Goal: Task Accomplishment & Management: Complete application form

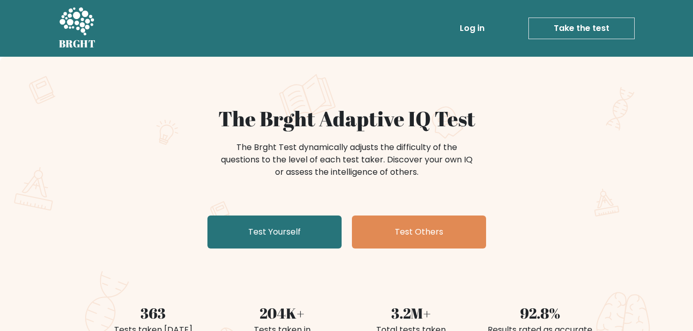
click at [657, 44] on nav "BRGHT BRGHT Log in Take the test Take the test" at bounding box center [346, 28] width 693 height 57
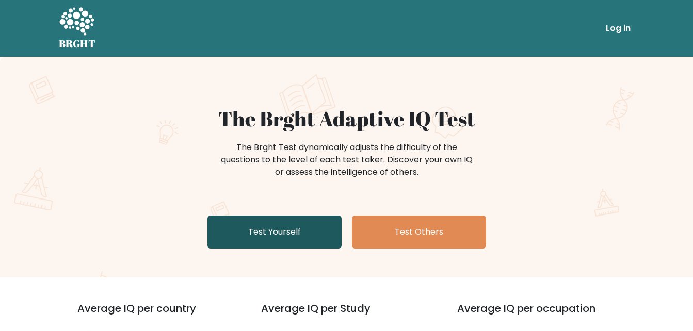
click at [299, 248] on div "The Brght Adaptive IQ Test The Brght Test dynamically adjusts the difficulty of…" at bounding box center [347, 179] width 516 height 147
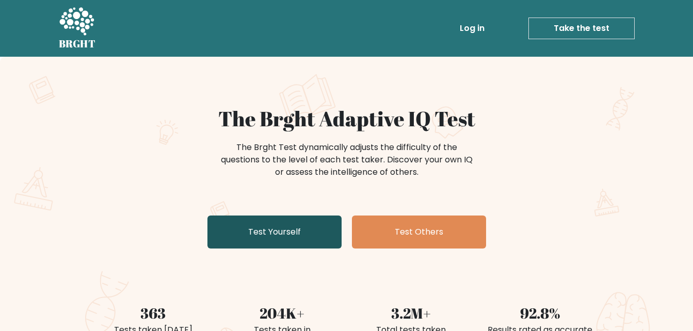
click at [293, 243] on link "Test Yourself" at bounding box center [274, 232] width 134 height 33
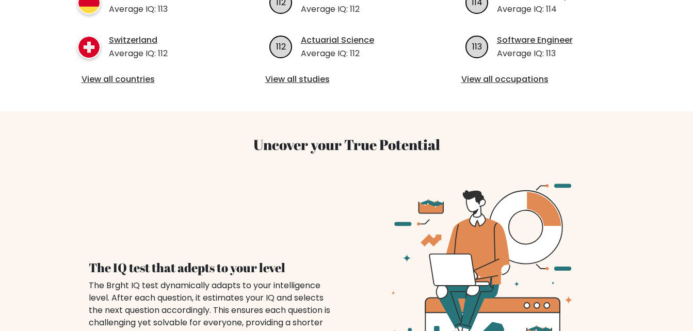
scroll to position [774, 0]
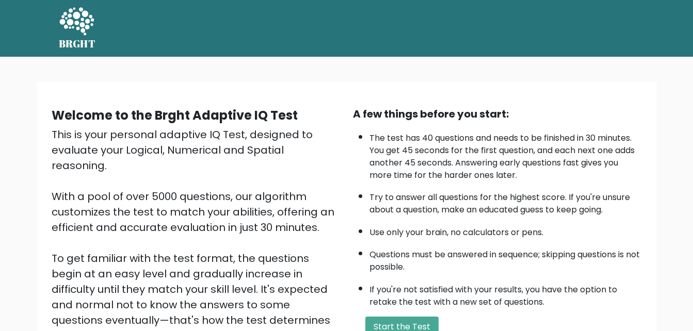
scroll to position [141, 0]
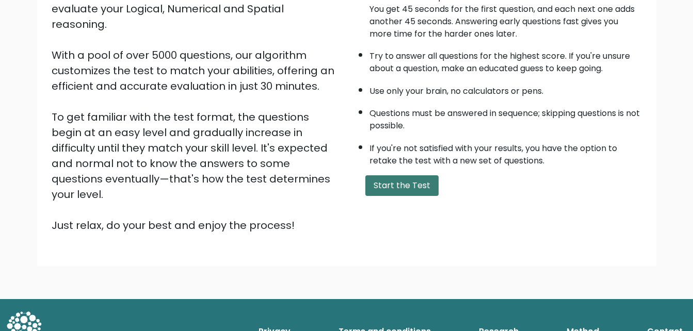
click at [382, 183] on button "Start the Test" at bounding box center [401, 185] width 73 height 21
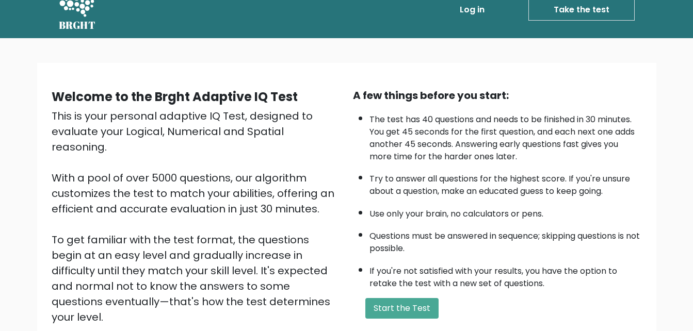
scroll to position [0, 0]
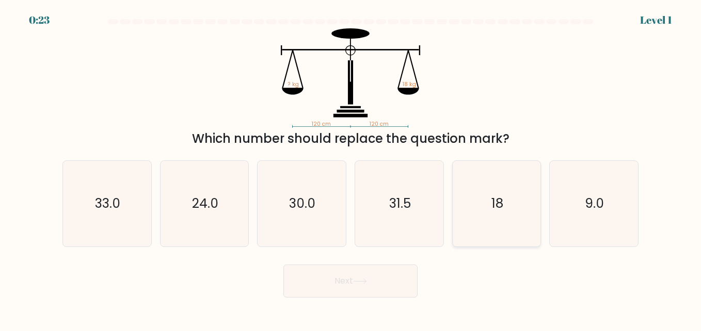
click at [519, 204] on icon "18" at bounding box center [497, 204] width 86 height 86
click at [351, 168] on input "e. 18" at bounding box center [350, 167] width 1 height 3
radio input "true"
click at [392, 290] on button "Next" at bounding box center [350, 281] width 134 height 33
click at [356, 277] on button "Next" at bounding box center [350, 281] width 134 height 33
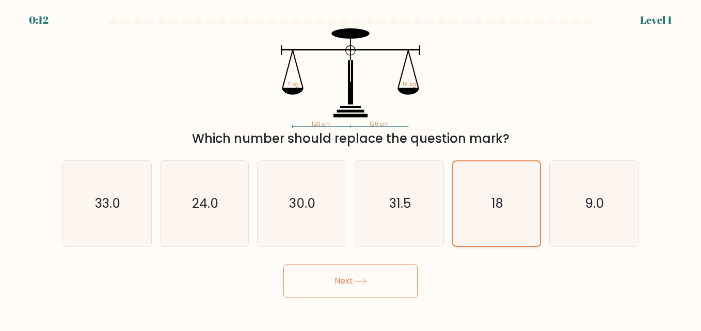
click at [475, 185] on icon "18" at bounding box center [496, 203] width 85 height 85
click at [351, 168] on input "e. 18" at bounding box center [350, 167] width 1 height 3
click at [475, 185] on icon "18" at bounding box center [496, 203] width 85 height 85
click at [351, 168] on input "e. 18" at bounding box center [350, 167] width 1 height 3
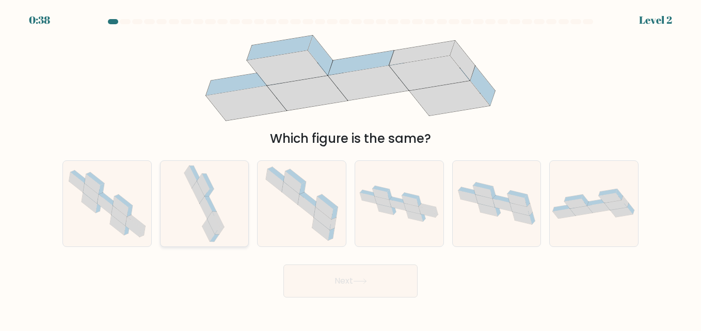
click at [205, 225] on icon at bounding box center [208, 230] width 12 height 23
click at [350, 168] on input "b." at bounding box center [350, 167] width 1 height 3
radio input "true"
click at [205, 225] on icon at bounding box center [208, 230] width 12 height 22
click at [350, 168] on input "b." at bounding box center [350, 167] width 1 height 3
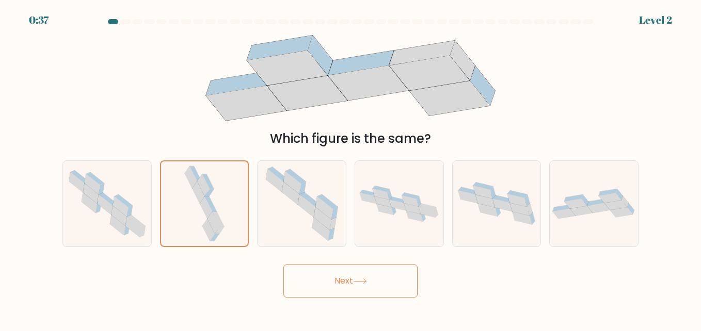
click at [314, 274] on button "Next" at bounding box center [350, 281] width 134 height 33
click at [213, 204] on icon at bounding box center [204, 203] width 44 height 85
click at [350, 168] on input "b." at bounding box center [350, 167] width 1 height 3
click at [213, 204] on icon at bounding box center [204, 203] width 44 height 85
click at [350, 168] on input "b." at bounding box center [350, 167] width 1 height 3
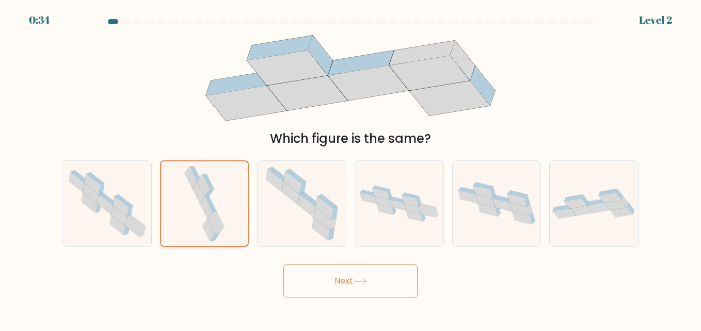
drag, startPoint x: 213, startPoint y: 204, endPoint x: 224, endPoint y: 228, distance: 25.8
click at [224, 228] on icon at bounding box center [204, 203] width 44 height 85
click at [350, 168] on input "b." at bounding box center [350, 167] width 1 height 3
click at [307, 285] on button "Next" at bounding box center [350, 281] width 134 height 33
click at [226, 209] on icon at bounding box center [204, 203] width 44 height 85
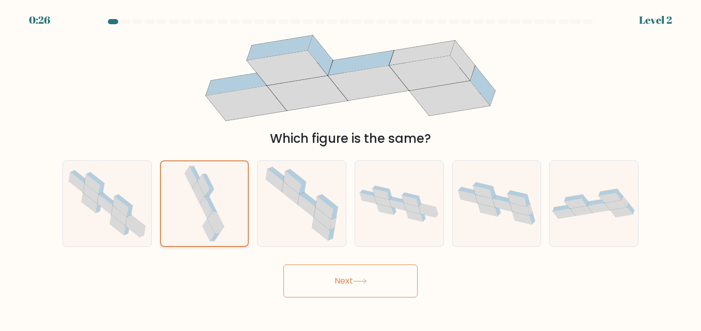
click at [350, 168] on input "b." at bounding box center [350, 167] width 1 height 3
click at [226, 209] on icon at bounding box center [204, 203] width 44 height 85
click at [350, 168] on input "b." at bounding box center [350, 167] width 1 height 3
drag, startPoint x: 226, startPoint y: 209, endPoint x: 190, endPoint y: 200, distance: 36.9
click at [190, 200] on icon at bounding box center [204, 203] width 44 height 85
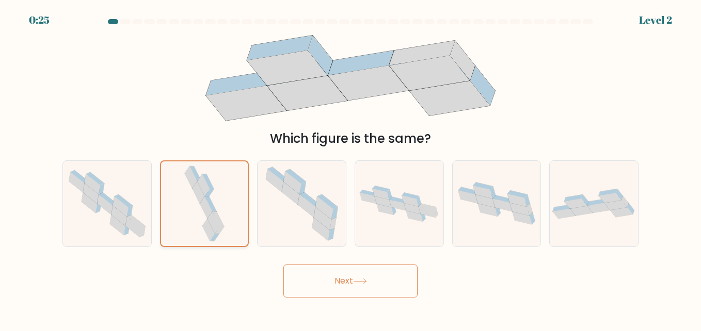
click at [350, 168] on input "b." at bounding box center [350, 167] width 1 height 3
click at [190, 200] on icon at bounding box center [204, 203] width 44 height 85
click at [350, 168] on input "b." at bounding box center [350, 167] width 1 height 3
click at [190, 200] on icon at bounding box center [204, 203] width 44 height 85
click at [350, 168] on input "b." at bounding box center [350, 167] width 1 height 3
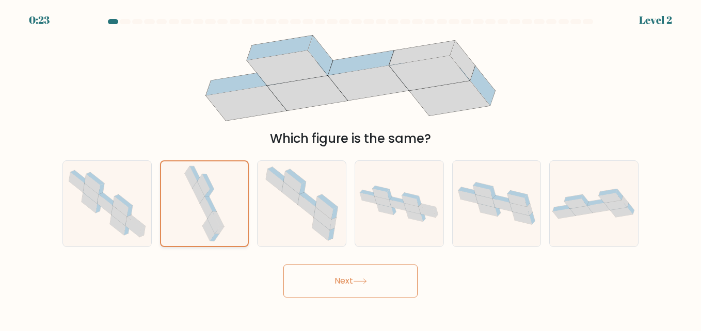
drag, startPoint x: 190, startPoint y: 200, endPoint x: 193, endPoint y: 216, distance: 16.2
click at [193, 216] on icon at bounding box center [204, 203] width 44 height 85
click at [350, 168] on input "b." at bounding box center [350, 167] width 1 height 3
click at [200, 224] on icon at bounding box center [204, 203] width 44 height 85
click at [350, 168] on input "b." at bounding box center [350, 167] width 1 height 3
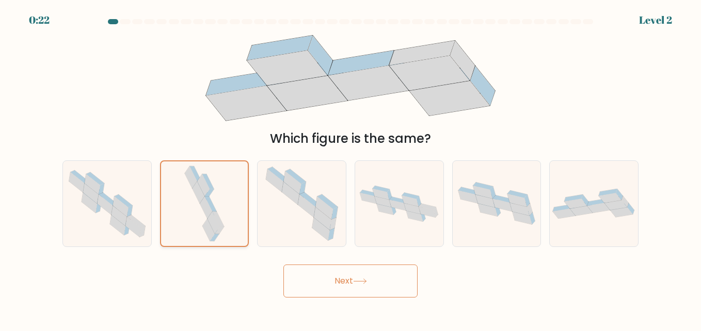
click at [200, 224] on icon at bounding box center [204, 203] width 44 height 85
click at [350, 168] on input "b." at bounding box center [350, 167] width 1 height 3
click at [200, 224] on icon at bounding box center [204, 203] width 44 height 85
click at [350, 168] on input "b." at bounding box center [350, 167] width 1 height 3
click at [332, 293] on button "Next" at bounding box center [350, 281] width 134 height 33
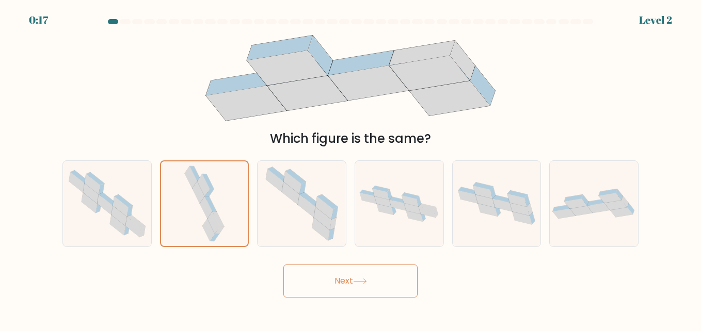
click at [332, 293] on button "Next" at bounding box center [350, 281] width 134 height 33
click at [199, 188] on icon at bounding box center [198, 193] width 12 height 22
click at [350, 168] on input "b." at bounding box center [350, 167] width 1 height 3
click at [199, 188] on icon at bounding box center [198, 193] width 12 height 22
click at [350, 168] on input "b." at bounding box center [350, 167] width 1 height 3
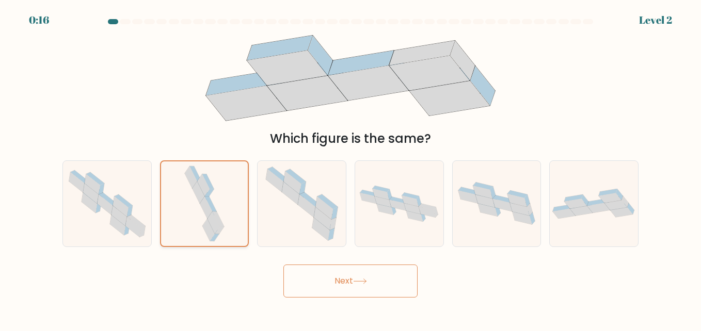
click at [199, 188] on icon at bounding box center [198, 193] width 12 height 22
click at [350, 168] on input "b." at bounding box center [350, 167] width 1 height 3
drag, startPoint x: 199, startPoint y: 188, endPoint x: 218, endPoint y: 96, distance: 93.8
click at [218, 96] on icon at bounding box center [246, 103] width 80 height 35
click at [215, 174] on icon at bounding box center [204, 203] width 44 height 85
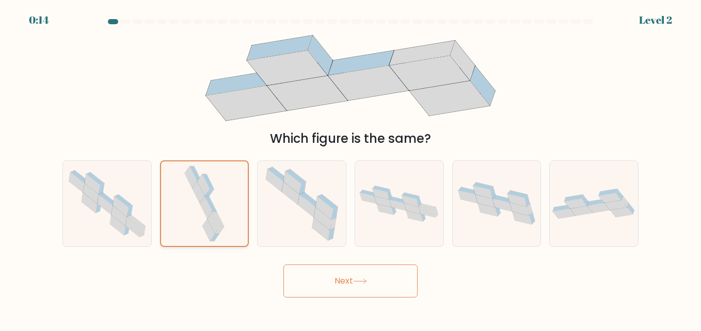
click at [350, 168] on input "b." at bounding box center [350, 167] width 1 height 3
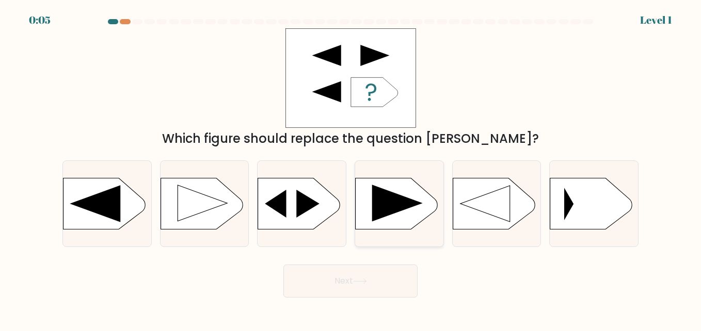
click at [399, 197] on icon at bounding box center [397, 203] width 51 height 37
click at [351, 168] on input "d." at bounding box center [350, 167] width 1 height 3
radio input "true"
click at [325, 277] on button "Next" at bounding box center [350, 281] width 134 height 33
click at [408, 288] on button "Next" at bounding box center [350, 281] width 134 height 33
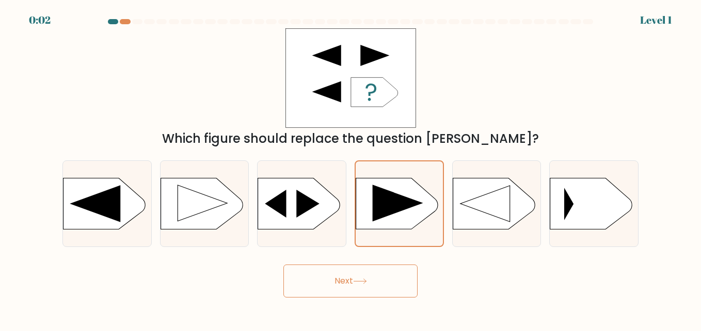
click at [408, 288] on button "Next" at bounding box center [350, 281] width 134 height 33
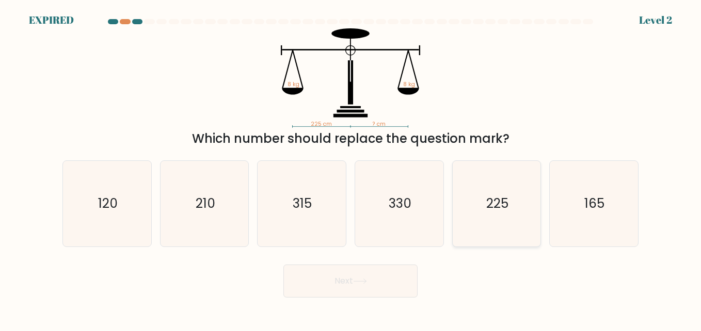
click at [503, 189] on icon "225" at bounding box center [497, 204] width 86 height 86
click at [351, 168] on input "e. 225" at bounding box center [350, 167] width 1 height 3
radio input "true"
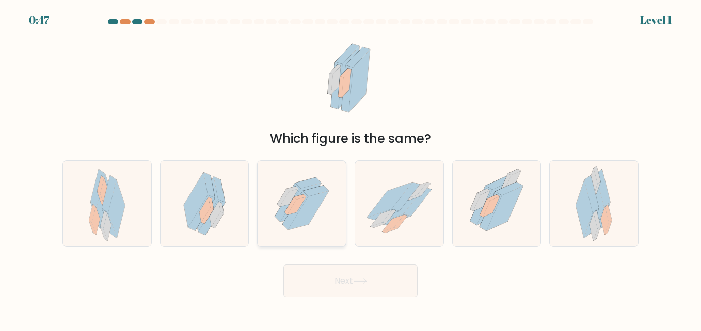
click at [290, 229] on icon at bounding box center [308, 210] width 41 height 39
click at [350, 168] on input "c." at bounding box center [350, 167] width 1 height 3
radio input "true"
click at [337, 277] on button "Next" at bounding box center [350, 281] width 134 height 33
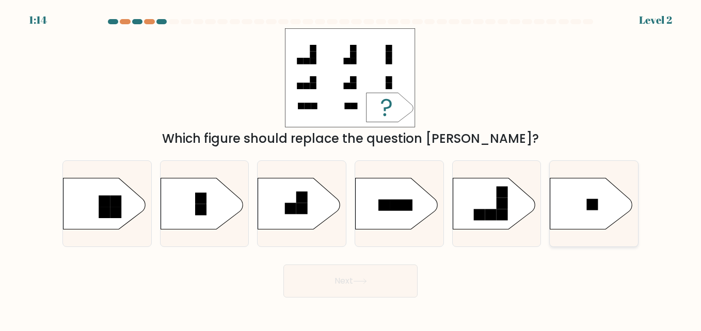
click at [595, 200] on rect at bounding box center [592, 204] width 11 height 11
click at [351, 168] on input "f." at bounding box center [350, 167] width 1 height 3
radio input "true"
click at [376, 271] on button "Next" at bounding box center [350, 281] width 134 height 33
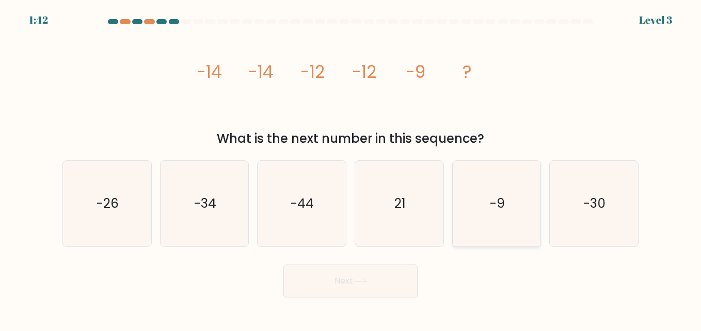
click at [495, 217] on icon "-9" at bounding box center [497, 204] width 86 height 86
click at [351, 168] on input "e. -9" at bounding box center [350, 167] width 1 height 3
radio input "true"
click at [354, 285] on button "Next" at bounding box center [350, 281] width 134 height 33
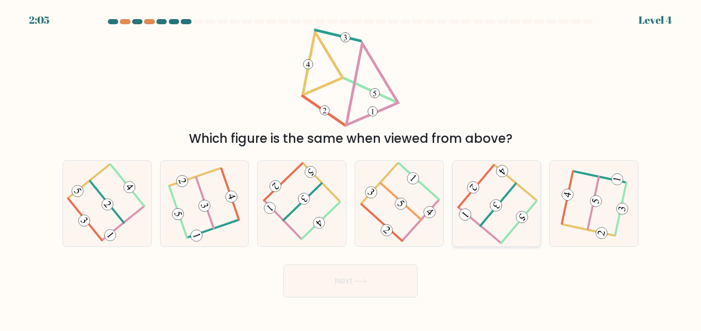
click at [511, 217] on icon at bounding box center [496, 203] width 69 height 69
click at [351, 168] on input "e." at bounding box center [350, 167] width 1 height 3
radio input "true"
click at [357, 279] on icon at bounding box center [360, 282] width 14 height 6
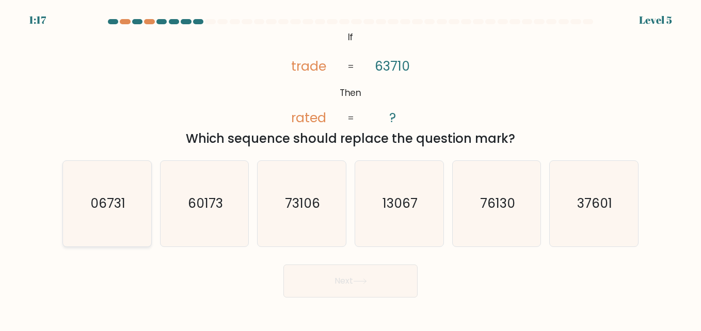
click at [107, 218] on icon "06731" at bounding box center [107, 204] width 86 height 86
click at [350, 168] on input "a. 06731" at bounding box center [350, 167] width 1 height 3
radio input "true"
click at [339, 284] on button "Next" at bounding box center [350, 281] width 134 height 33
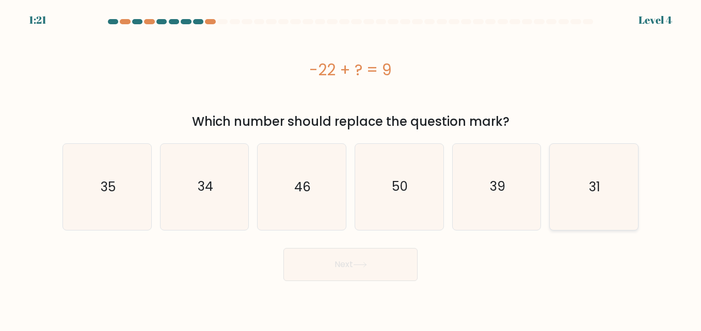
click at [603, 199] on icon "31" at bounding box center [594, 187] width 86 height 86
click at [351, 168] on input "f. 31" at bounding box center [350, 167] width 1 height 3
radio input "true"
click at [346, 253] on button "Next" at bounding box center [350, 264] width 134 height 33
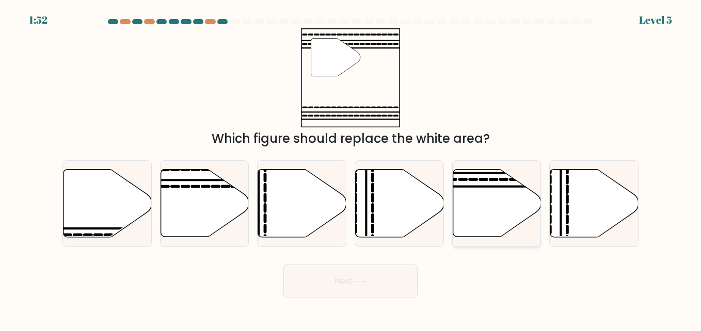
click at [494, 208] on icon at bounding box center [497, 204] width 88 height 68
click at [351, 168] on input "e." at bounding box center [350, 167] width 1 height 3
radio input "true"
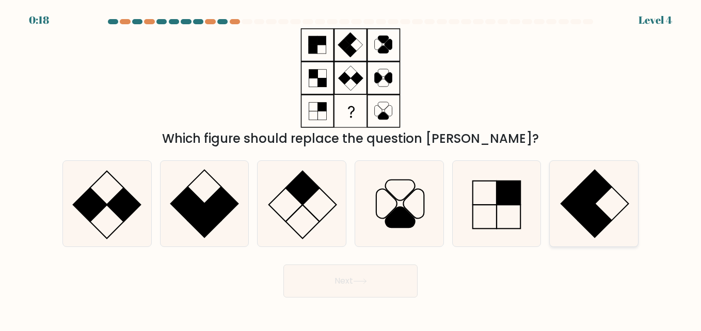
click at [583, 206] on rect at bounding box center [578, 204] width 34 height 34
click at [351, 168] on input "f." at bounding box center [350, 167] width 1 height 3
radio input "true"
click at [173, 201] on icon at bounding box center [204, 204] width 86 height 86
click at [350, 168] on input "b." at bounding box center [350, 167] width 1 height 3
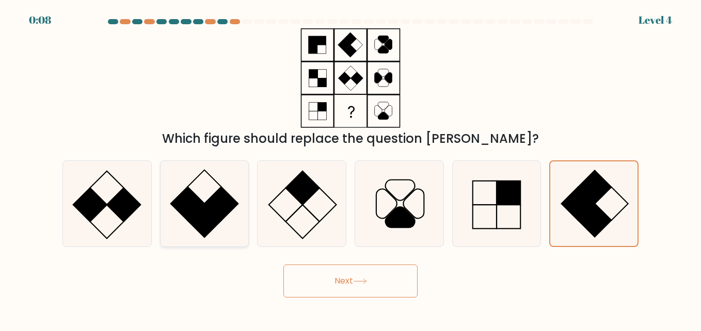
radio input "true"
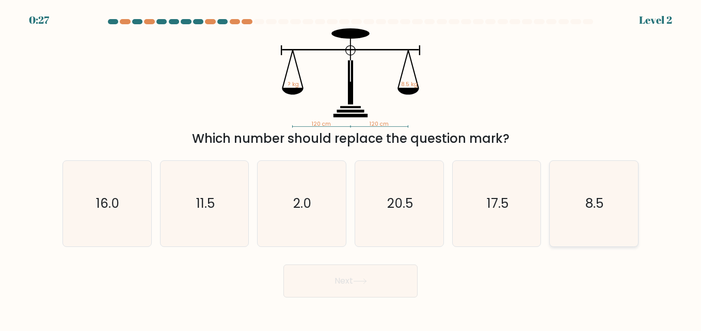
click at [595, 209] on text "8.5" at bounding box center [595, 204] width 18 height 18
click at [351, 168] on input "f. 8.5" at bounding box center [350, 167] width 1 height 3
radio input "true"
click at [303, 285] on button "Next" at bounding box center [350, 281] width 134 height 33
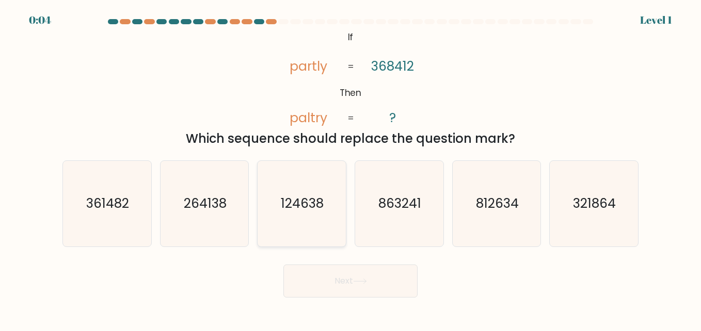
click at [324, 213] on text "124638" at bounding box center [302, 204] width 43 height 18
click at [350, 168] on input "c. 124638" at bounding box center [350, 167] width 1 height 3
radio input "true"
click at [384, 228] on icon "863241" at bounding box center [399, 204] width 86 height 86
click at [617, 193] on icon "321864" at bounding box center [594, 204] width 86 height 86
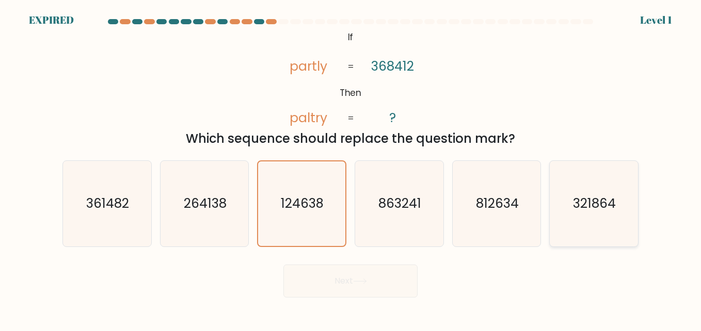
click at [351, 168] on input "f. 321864" at bounding box center [350, 167] width 1 height 3
radio input "true"
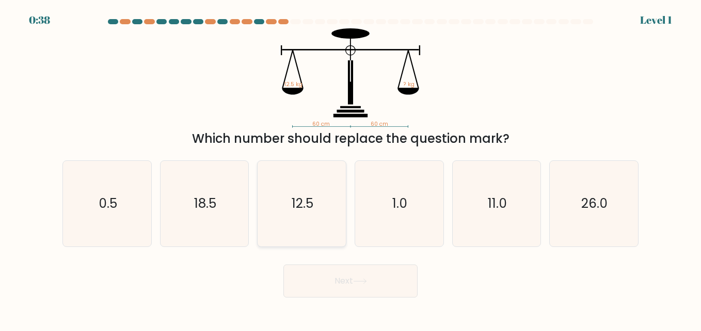
click at [322, 198] on icon "12.5" at bounding box center [302, 204] width 86 height 86
click at [350, 168] on input "c. 12.5" at bounding box center [350, 167] width 1 height 3
radio input "true"
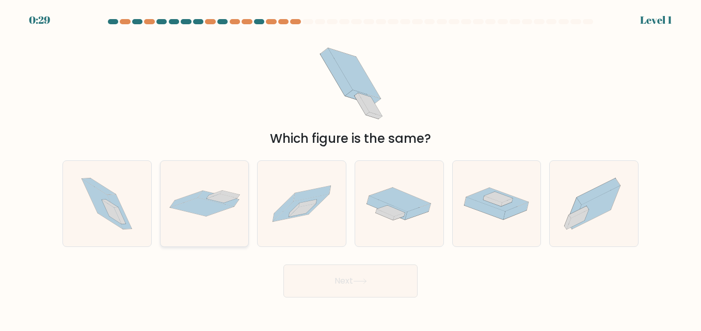
click at [229, 211] on icon at bounding box center [204, 203] width 88 height 26
click at [350, 168] on input "b." at bounding box center [350, 167] width 1 height 3
radio input "true"
click at [357, 277] on button "Next" at bounding box center [350, 281] width 134 height 33
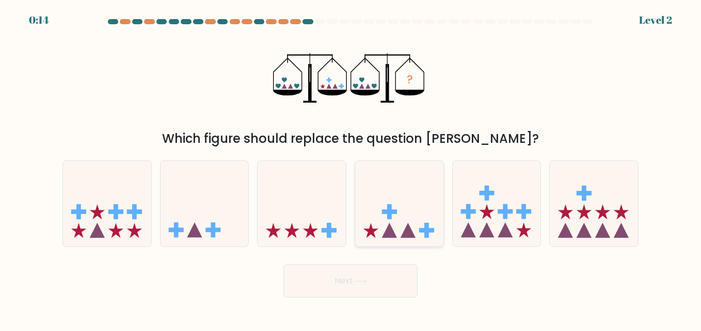
click at [396, 222] on icon at bounding box center [399, 203] width 88 height 73
click at [351, 168] on input "d." at bounding box center [350, 167] width 1 height 3
radio input "true"
click at [396, 267] on button "Next" at bounding box center [350, 281] width 134 height 33
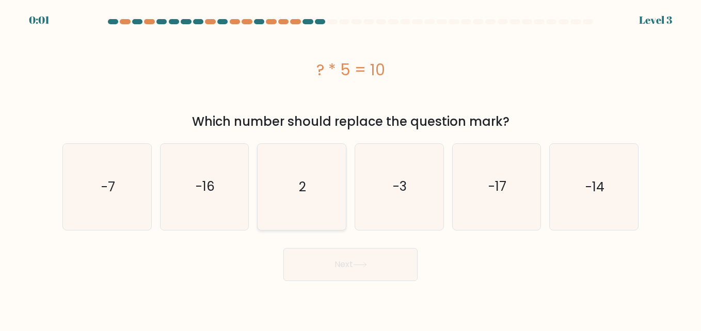
click at [304, 194] on text "2" at bounding box center [302, 187] width 7 height 18
click at [350, 168] on input "c. 2" at bounding box center [350, 167] width 1 height 3
radio input "true"
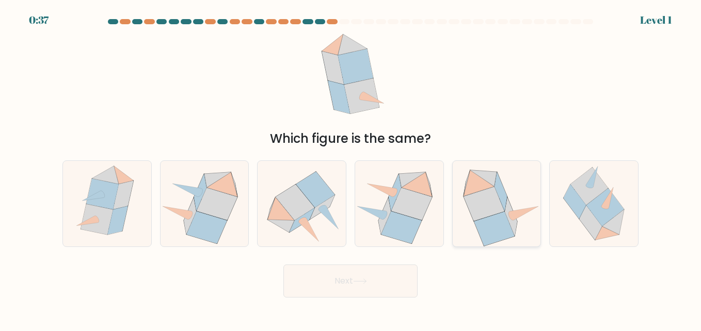
click at [504, 232] on icon at bounding box center [494, 229] width 40 height 35
click at [351, 168] on input "e." at bounding box center [350, 167] width 1 height 3
radio input "true"
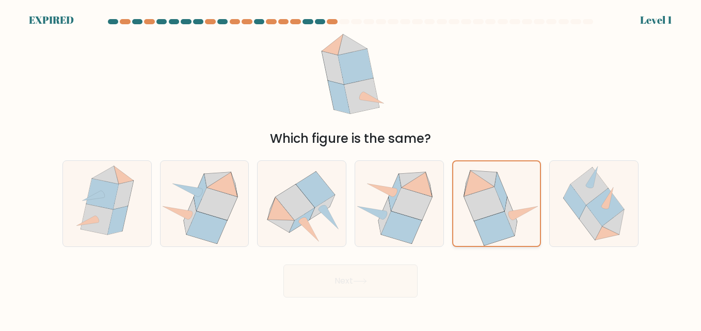
click at [485, 215] on icon at bounding box center [484, 204] width 40 height 34
click at [351, 168] on input "e." at bounding box center [350, 167] width 1 height 3
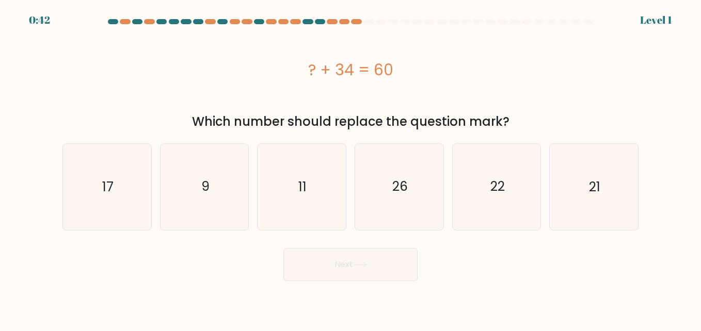
click at [479, 71] on div "? + 34 = 60" at bounding box center [350, 69] width 576 height 23
click at [406, 202] on icon "26" at bounding box center [399, 187] width 86 height 86
click at [351, 168] on input "d. 26" at bounding box center [350, 167] width 1 height 3
radio input "true"
click at [341, 264] on button "Next" at bounding box center [350, 264] width 134 height 33
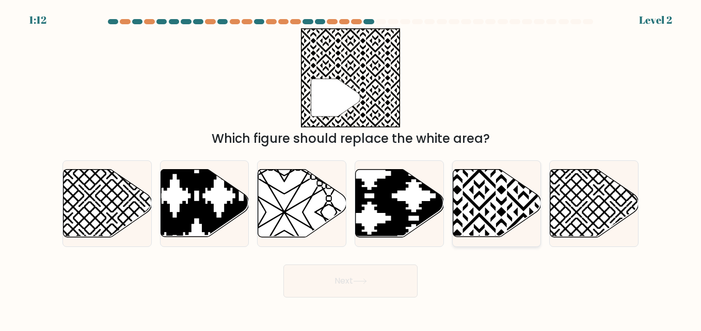
click at [500, 214] on icon at bounding box center [522, 167] width 177 height 177
click at [351, 168] on input "e." at bounding box center [350, 167] width 1 height 3
radio input "true"
click at [344, 285] on button "Next" at bounding box center [350, 281] width 134 height 33
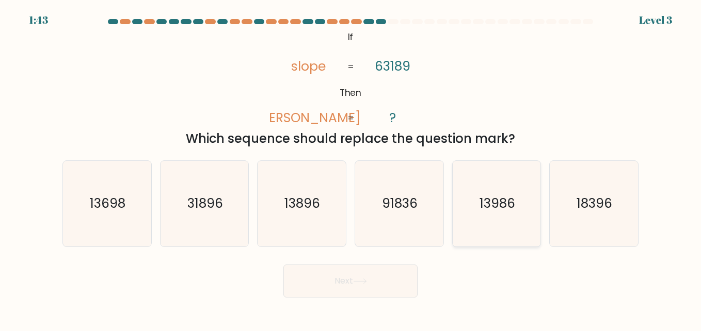
click at [499, 211] on text "13986" at bounding box center [497, 204] width 36 height 18
click at [351, 168] on input "e. 13986" at bounding box center [350, 167] width 1 height 3
radio input "true"
click at [357, 280] on icon at bounding box center [360, 282] width 14 height 6
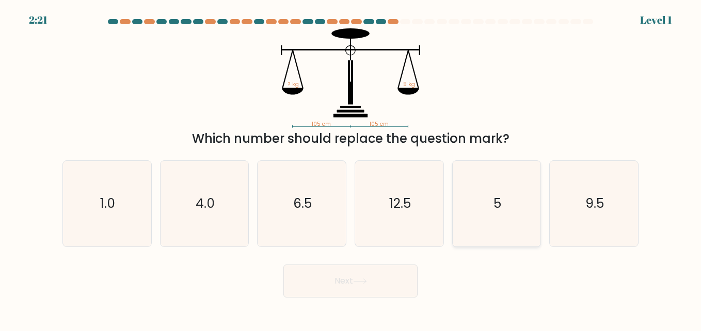
click at [462, 215] on icon "5" at bounding box center [497, 204] width 86 height 86
click at [351, 168] on input "e. 5" at bounding box center [350, 167] width 1 height 3
radio input "true"
click at [330, 278] on button "Next" at bounding box center [350, 281] width 134 height 33
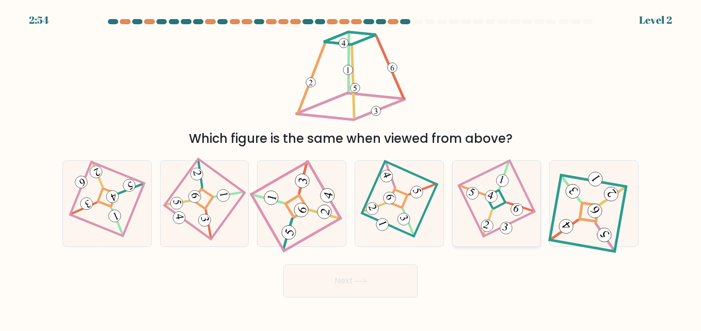
click at [507, 185] on icon at bounding box center [496, 203] width 59 height 69
click at [351, 168] on input "e." at bounding box center [350, 167] width 1 height 3
radio input "true"
click at [382, 273] on button "Next" at bounding box center [350, 281] width 134 height 33
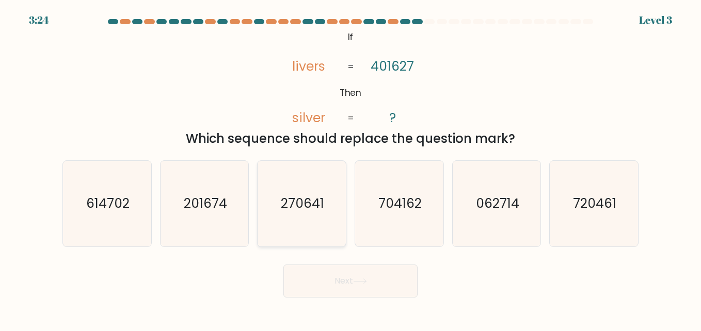
click at [303, 226] on icon "270641" at bounding box center [302, 204] width 86 height 86
click at [350, 168] on input "c. 270641" at bounding box center [350, 167] width 1 height 3
radio input "true"
click at [335, 275] on button "Next" at bounding box center [350, 281] width 134 height 33
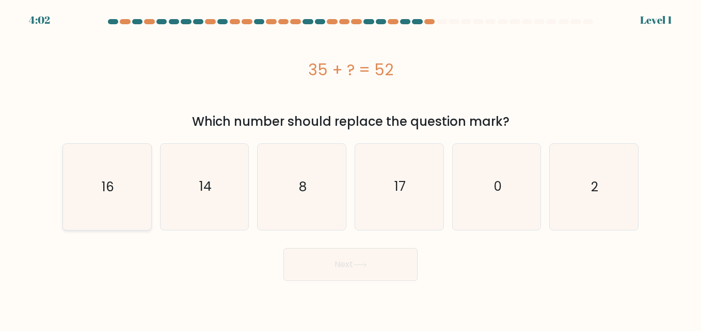
click at [88, 187] on icon "16" at bounding box center [107, 187] width 86 height 86
click at [350, 168] on input "a. 16" at bounding box center [350, 167] width 1 height 3
radio input "true"
click at [342, 262] on button "Next" at bounding box center [350, 264] width 134 height 33
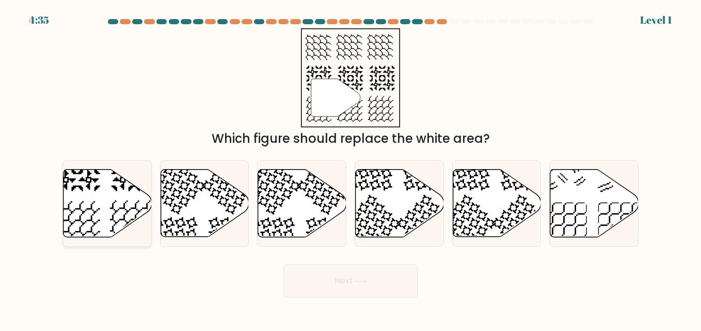
click at [95, 199] on icon at bounding box center [107, 204] width 88 height 68
click at [350, 168] on input "a." at bounding box center [350, 167] width 1 height 3
radio input "true"
click at [344, 287] on button "Next" at bounding box center [350, 281] width 134 height 33
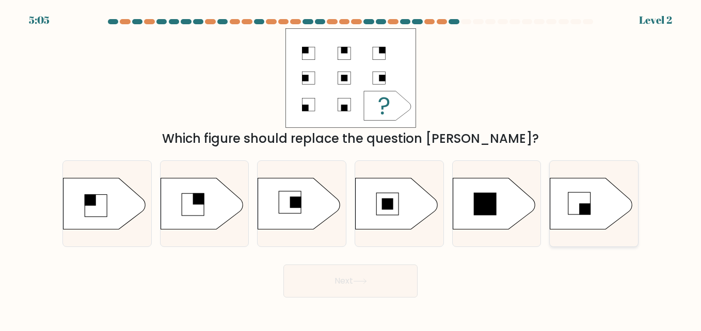
click at [580, 206] on rect at bounding box center [584, 208] width 11 height 11
click at [351, 168] on input "f." at bounding box center [350, 167] width 1 height 3
radio input "true"
click at [354, 272] on button "Next" at bounding box center [350, 281] width 134 height 33
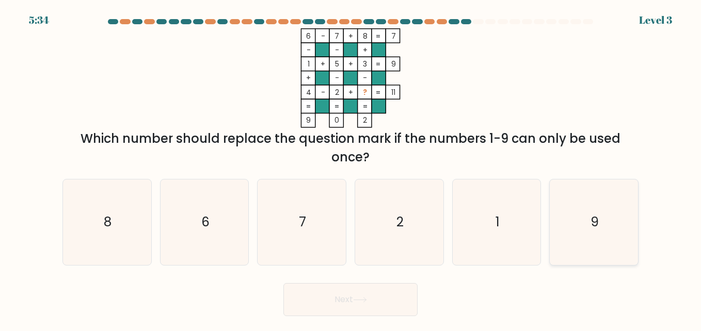
click at [608, 227] on icon "9" at bounding box center [594, 223] width 86 height 86
click at [351, 168] on input "f. 9" at bounding box center [350, 167] width 1 height 3
radio input "true"
click at [341, 295] on button "Next" at bounding box center [350, 299] width 134 height 33
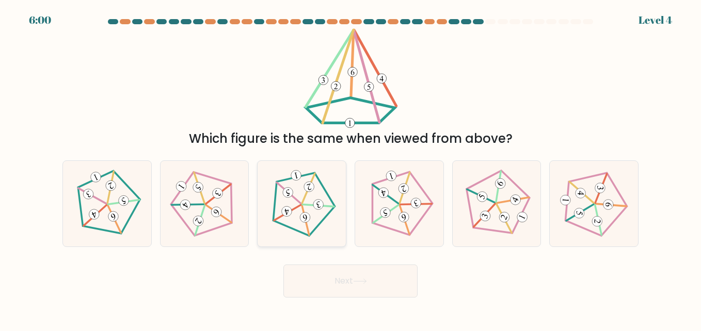
click at [294, 195] on icon at bounding box center [301, 203] width 69 height 69
click at [350, 168] on input "c." at bounding box center [350, 167] width 1 height 3
radio input "true"
click at [357, 287] on button "Next" at bounding box center [350, 281] width 134 height 33
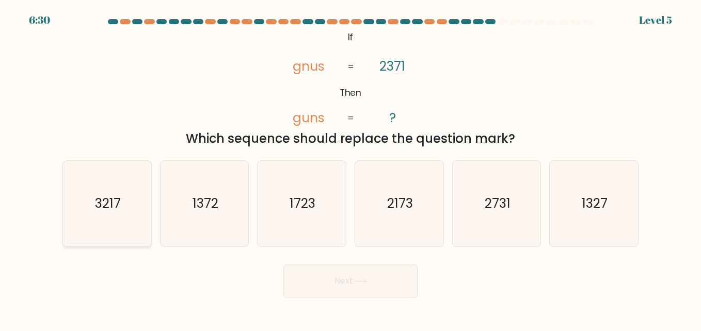
click at [96, 205] on text "3217" at bounding box center [108, 204] width 26 height 18
click at [350, 168] on input "a. 3217" at bounding box center [350, 167] width 1 height 3
radio input "true"
click at [336, 285] on button "Next" at bounding box center [350, 281] width 134 height 33
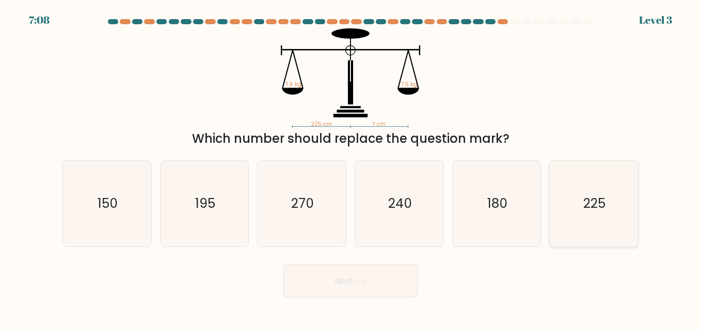
click at [601, 214] on icon "225" at bounding box center [594, 204] width 86 height 86
click at [351, 168] on input "f. 225" at bounding box center [350, 167] width 1 height 3
radio input "true"
click at [341, 278] on button "Next" at bounding box center [350, 281] width 134 height 33
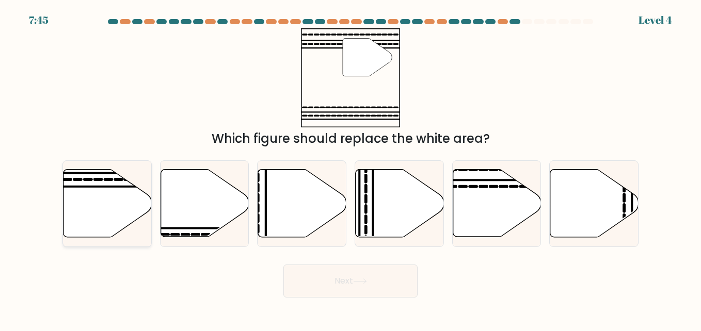
click at [94, 202] on icon at bounding box center [107, 204] width 88 height 68
click at [350, 168] on input "a." at bounding box center [350, 167] width 1 height 3
radio input "true"
click at [362, 288] on button "Next" at bounding box center [350, 281] width 134 height 33
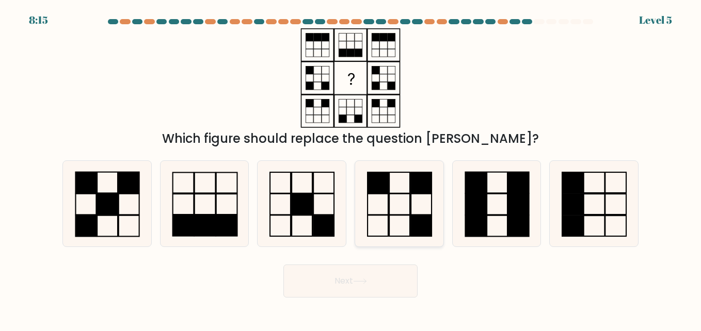
click at [394, 196] on icon at bounding box center [399, 204] width 86 height 86
click at [351, 168] on input "d." at bounding box center [350, 167] width 1 height 3
radio input "true"
click at [353, 287] on button "Next" at bounding box center [350, 281] width 134 height 33
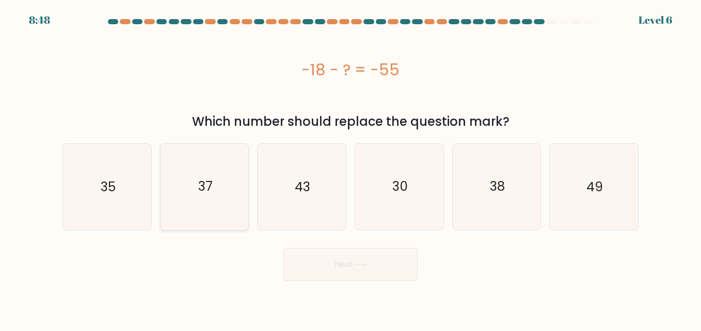
click at [217, 217] on icon "37" at bounding box center [204, 187] width 86 height 86
click at [350, 168] on input "b. 37" at bounding box center [350, 167] width 1 height 3
radio input "true"
click at [375, 263] on button "Next" at bounding box center [350, 264] width 134 height 33
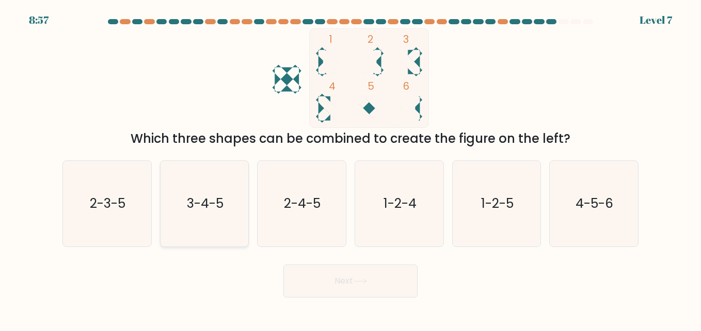
click at [199, 209] on text "3-4-5" at bounding box center [205, 204] width 37 height 18
click at [350, 168] on input "b. 3-4-5" at bounding box center [350, 167] width 1 height 3
radio input "true"
click at [338, 276] on button "Next" at bounding box center [350, 281] width 134 height 33
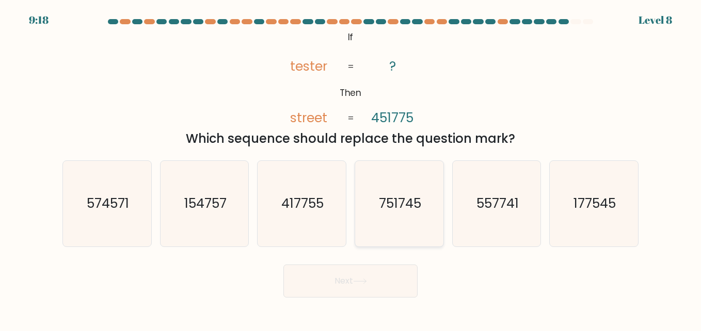
click at [382, 209] on text "751745" at bounding box center [400, 204] width 42 height 18
click at [351, 168] on input "d. 751745" at bounding box center [350, 167] width 1 height 3
radio input "true"
click at [328, 272] on button "Next" at bounding box center [350, 281] width 134 height 33
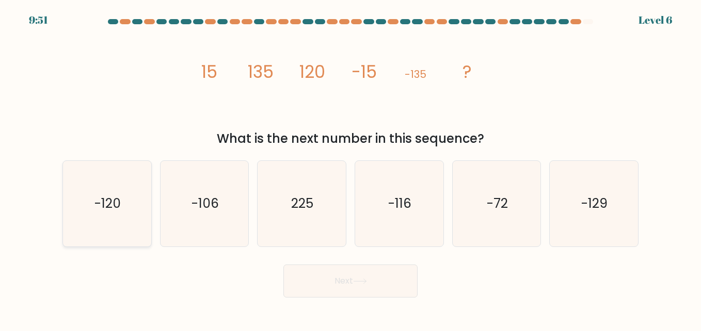
click at [111, 199] on text "-120" at bounding box center [107, 204] width 26 height 18
click at [350, 168] on input "a. -120" at bounding box center [350, 167] width 1 height 3
radio input "true"
click at [354, 274] on button "Next" at bounding box center [350, 281] width 134 height 33
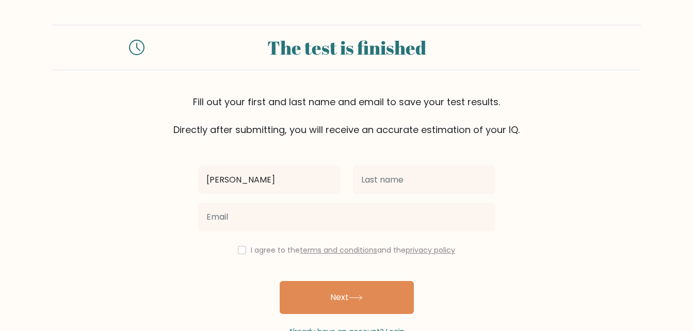
type input "[PERSON_NAME]"
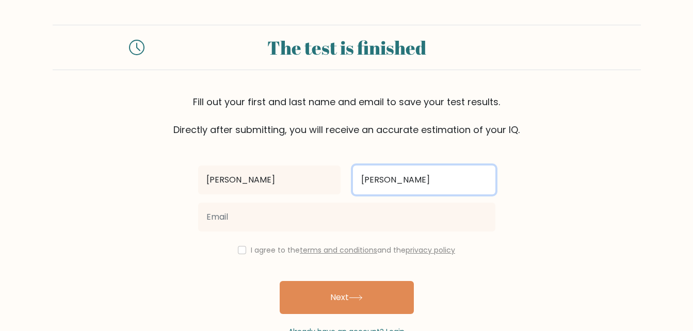
type input "[PERSON_NAME]"
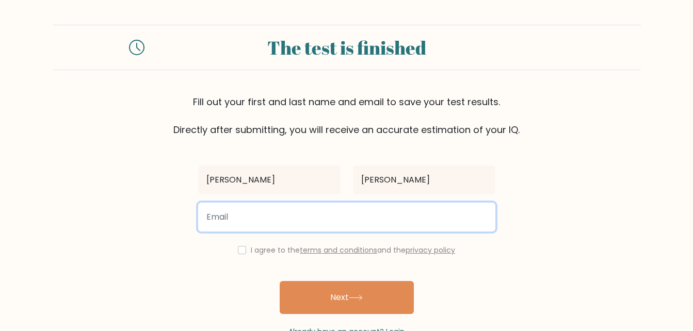
click at [351, 220] on input "email" at bounding box center [346, 217] width 297 height 29
type input "[EMAIL_ADDRESS][DOMAIN_NAME]"
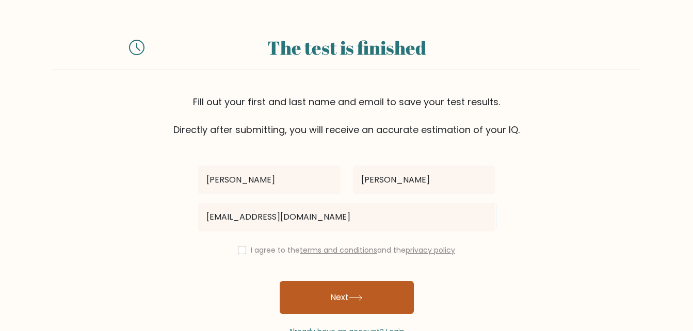
click at [368, 298] on button "Next" at bounding box center [347, 297] width 134 height 33
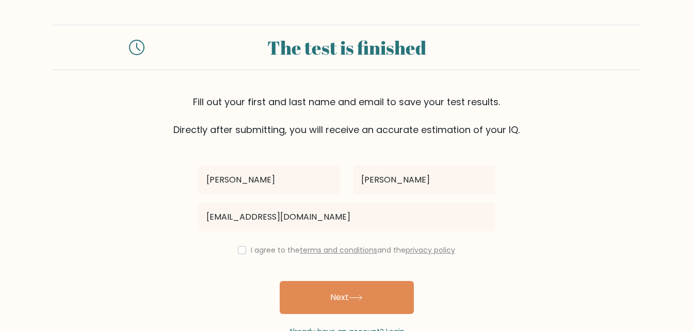
click at [245, 246] on div "I agree to the terms and conditions and the privacy policy" at bounding box center [347, 250] width 310 height 12
click at [239, 249] on input "checkbox" at bounding box center [242, 250] width 8 height 8
checkbox input "true"
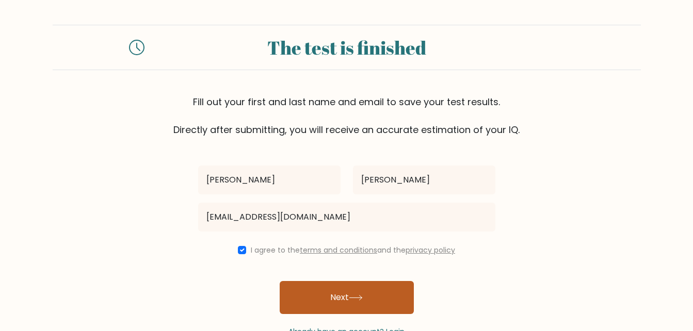
click at [305, 289] on button "Next" at bounding box center [347, 297] width 134 height 33
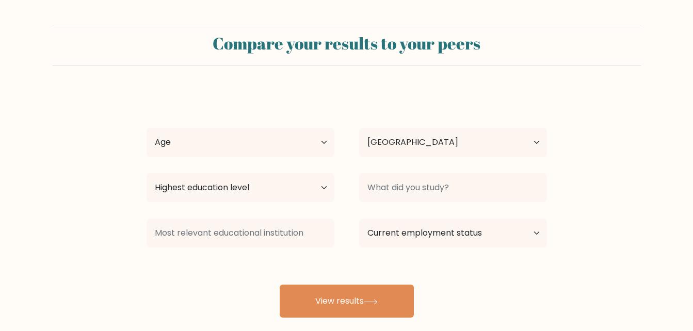
select select "PH"
click at [298, 152] on select "Age Under [DEMOGRAPHIC_DATA] [DEMOGRAPHIC_DATA] [DEMOGRAPHIC_DATA] [DEMOGRAPHIC…" at bounding box center [241, 142] width 188 height 29
select select "25_34"
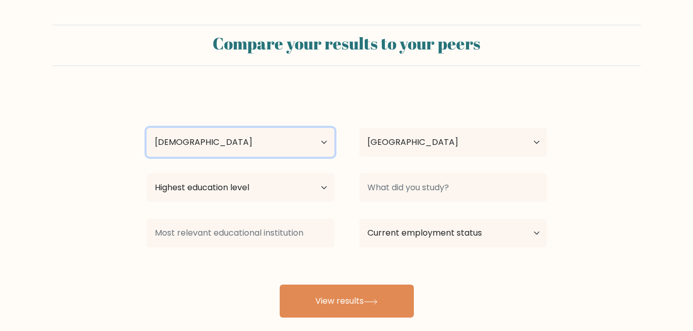
click at [147, 128] on select "Age Under [DEMOGRAPHIC_DATA] [DEMOGRAPHIC_DATA] [DEMOGRAPHIC_DATA] [DEMOGRAPHIC…" at bounding box center [241, 142] width 188 height 29
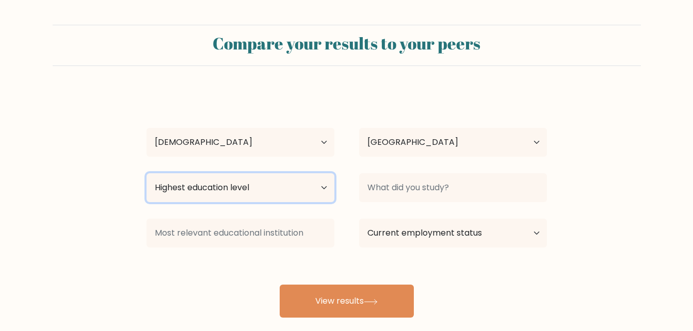
click at [305, 190] on select "Highest education level No schooling Primary Lower Secondary Upper Secondary Oc…" at bounding box center [241, 187] width 188 height 29
select select "bachelors_degree"
click at [147, 173] on select "Highest education level No schooling Primary Lower Secondary Upper Secondary Oc…" at bounding box center [241, 187] width 188 height 29
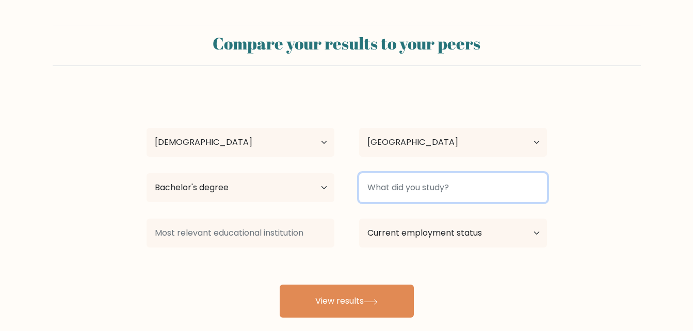
click at [434, 188] on input at bounding box center [453, 187] width 188 height 29
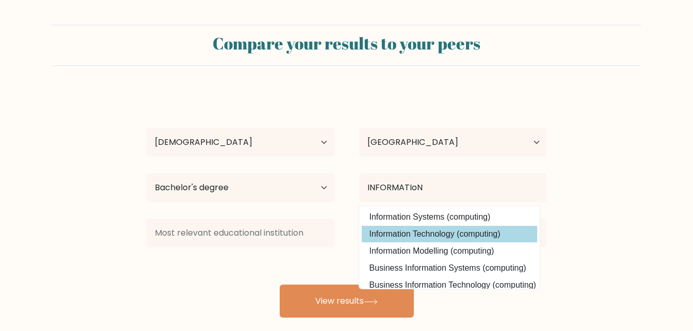
click at [452, 231] on option "Information Technology (computing)" at bounding box center [449, 234] width 175 height 17
type input "Information Technology"
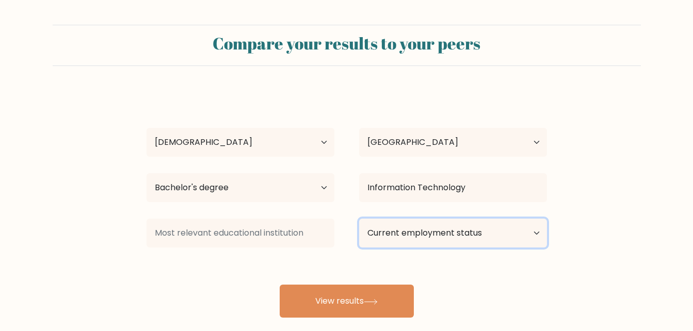
click at [454, 236] on select "Current employment status Employed Student Retired Other / prefer not to answer" at bounding box center [453, 233] width 188 height 29
select select "other"
click at [359, 219] on select "Current employment status Employed Student Retired Other / prefer not to answer" at bounding box center [453, 233] width 188 height 29
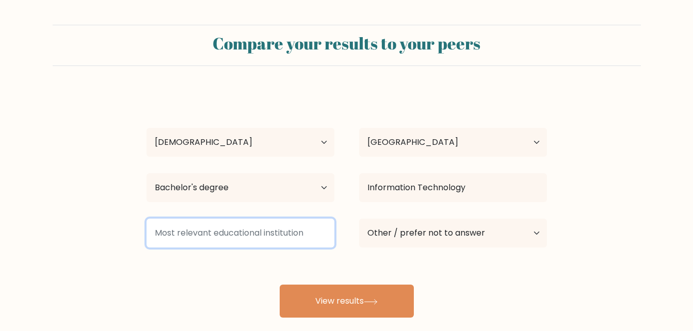
click at [245, 241] on input at bounding box center [241, 233] width 188 height 29
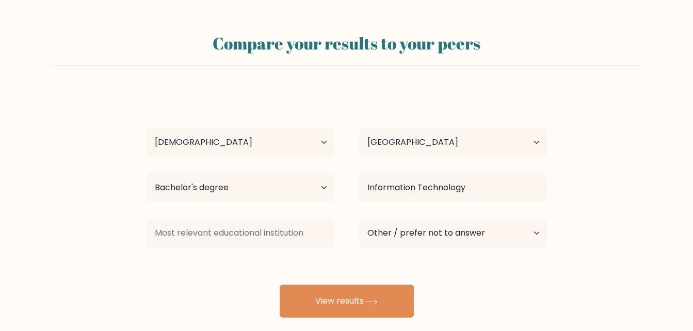
click at [551, 281] on div "[PERSON_NAME] [PERSON_NAME] Age Under [DEMOGRAPHIC_DATA] [DEMOGRAPHIC_DATA] [DE…" at bounding box center [346, 204] width 413 height 227
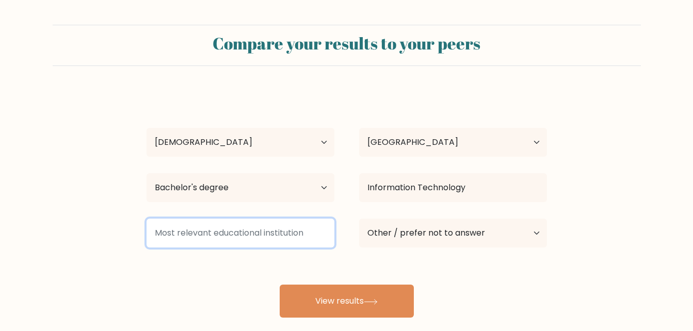
click at [223, 229] on input at bounding box center [241, 233] width 188 height 29
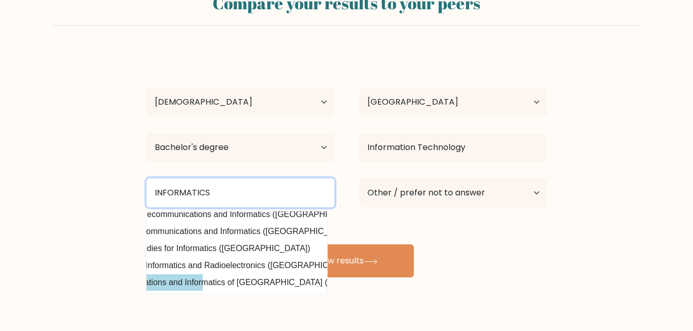
scroll to position [60, 0]
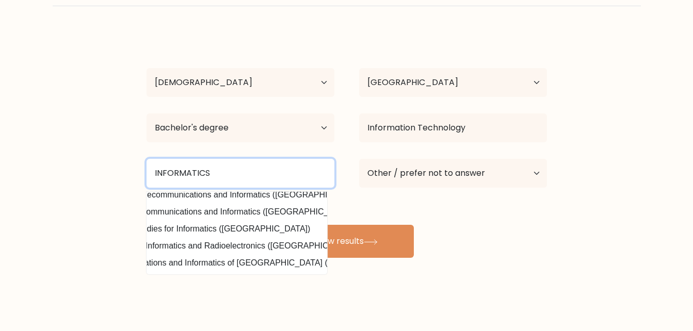
click at [252, 178] on input "INFORMATICS" at bounding box center [241, 173] width 188 height 29
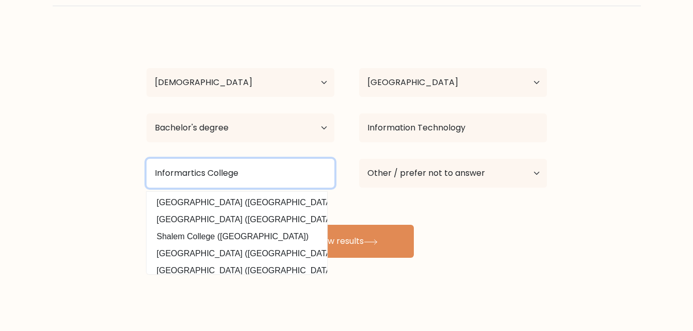
type input "Informartics College"
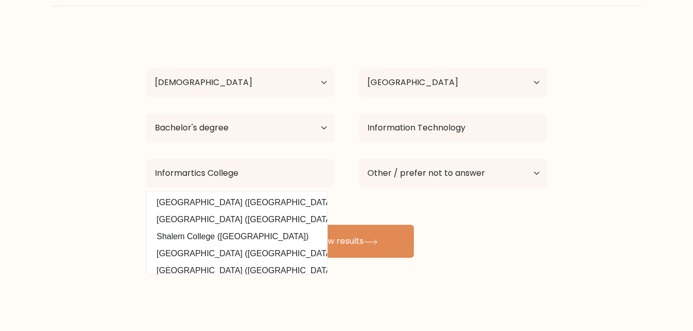
click at [570, 292] on div "Compare your results to your peers [PERSON_NAME] [PERSON_NAME] Age Under [DEMOG…" at bounding box center [346, 135] width 693 height 391
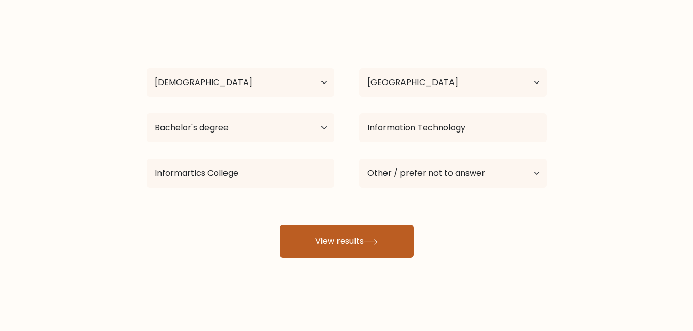
click at [323, 248] on button "View results" at bounding box center [347, 241] width 134 height 33
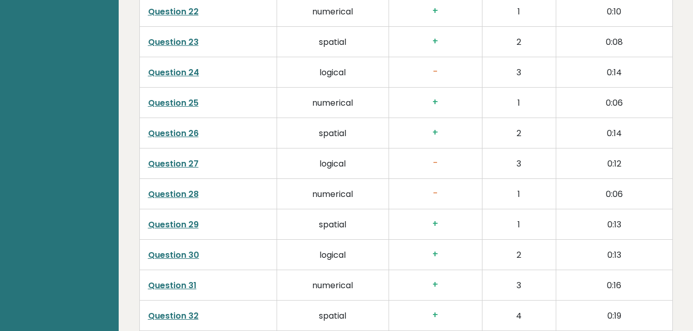
scroll to position [2682, 0]
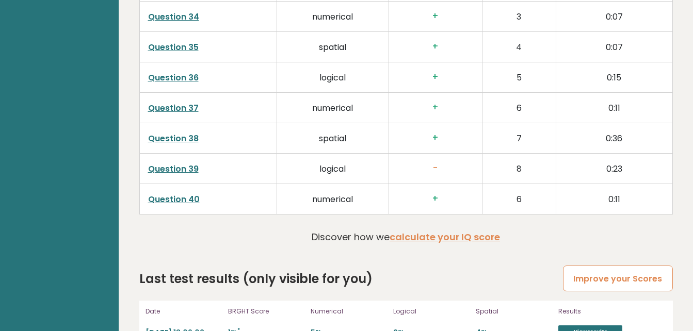
click at [586, 266] on link "Improve your Scores" at bounding box center [617, 279] width 109 height 26
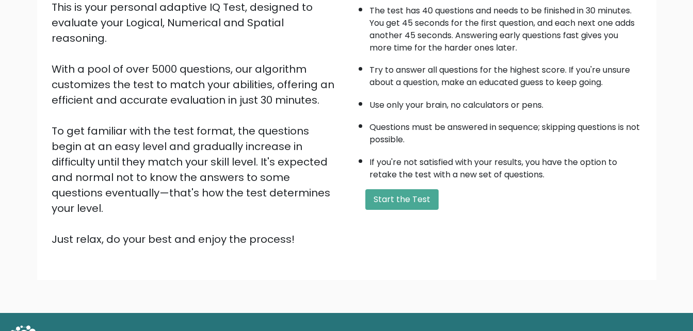
scroll to position [141, 0]
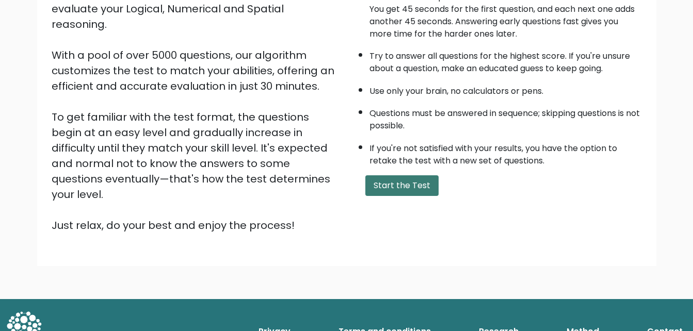
click at [409, 186] on button "Start the Test" at bounding box center [401, 185] width 73 height 21
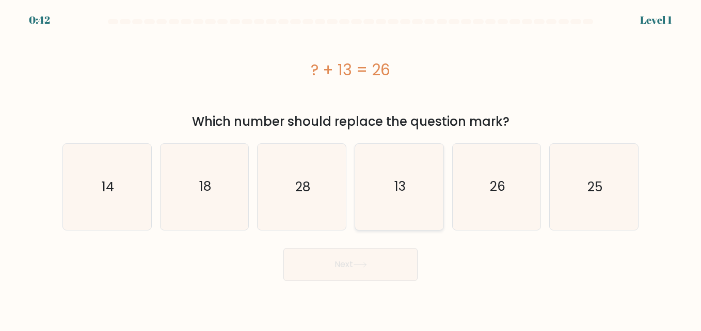
click at [391, 186] on icon "13" at bounding box center [399, 187] width 86 height 86
click at [351, 168] on input "d. 13" at bounding box center [350, 167] width 1 height 3
radio input "true"
click at [348, 269] on button "Next" at bounding box center [350, 264] width 134 height 33
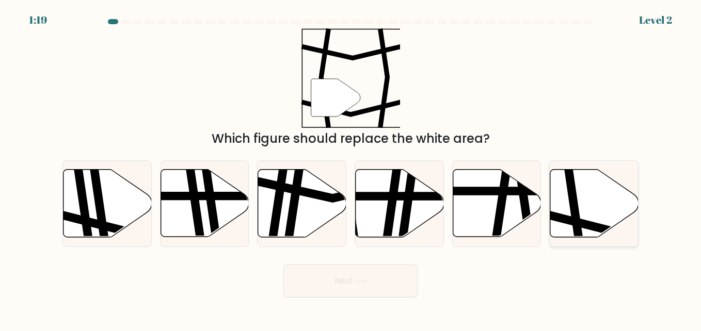
click at [574, 224] on icon at bounding box center [574, 168] width 13 height 177
click at [351, 168] on input "f." at bounding box center [350, 167] width 1 height 3
radio input "true"
click at [352, 282] on button "Next" at bounding box center [350, 281] width 134 height 33
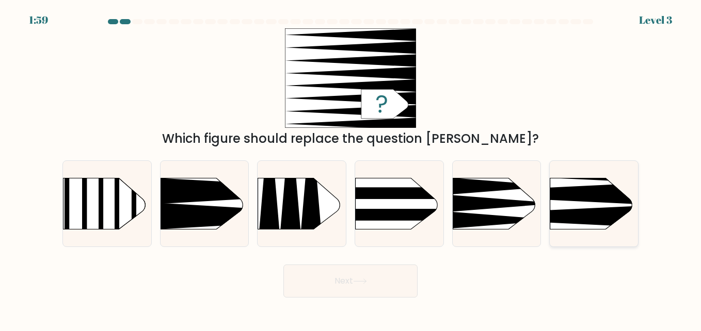
click at [596, 205] on rect at bounding box center [530, 158] width 229 height 174
click at [351, 168] on input "f." at bounding box center [350, 167] width 1 height 3
radio input "true"
click at [331, 294] on button "Next" at bounding box center [350, 281] width 134 height 33
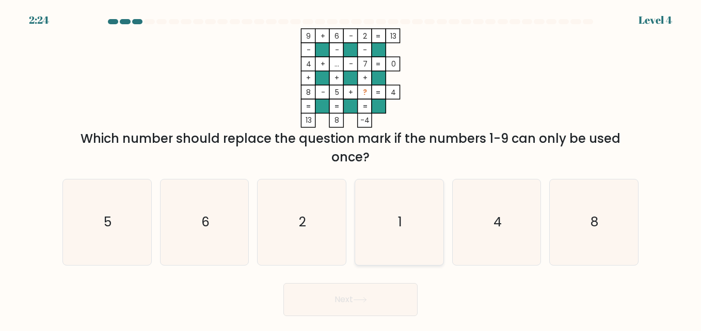
click at [389, 228] on icon "1" at bounding box center [399, 223] width 86 height 86
click at [351, 168] on input "d. 1" at bounding box center [350, 167] width 1 height 3
radio input "true"
click at [349, 302] on button "Next" at bounding box center [350, 299] width 134 height 33
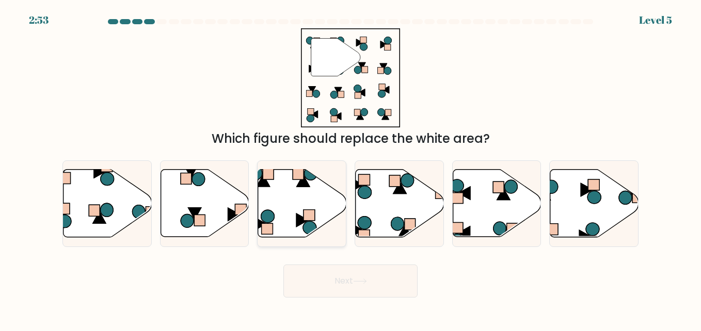
click at [302, 195] on icon at bounding box center [302, 204] width 88 height 68
click at [350, 168] on input "c." at bounding box center [350, 167] width 1 height 3
radio input "true"
click at [338, 274] on button "Next" at bounding box center [350, 281] width 134 height 33
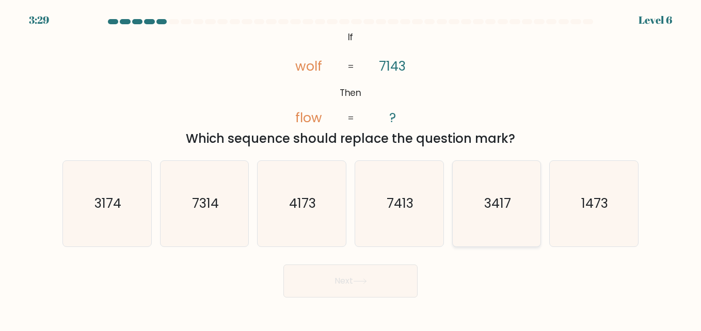
click at [483, 205] on icon "3417" at bounding box center [497, 204] width 86 height 86
click at [351, 168] on input "e. 3417" at bounding box center [350, 167] width 1 height 3
radio input "true"
click at [344, 281] on button "Next" at bounding box center [350, 281] width 134 height 33
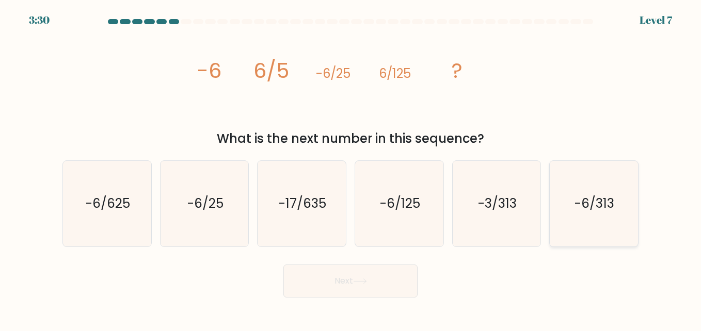
click at [570, 220] on icon "-6/313" at bounding box center [594, 204] width 86 height 86
click at [351, 168] on input "f. -6/313" at bounding box center [350, 167] width 1 height 3
radio input "true"
click at [366, 282] on icon at bounding box center [359, 281] width 12 height 5
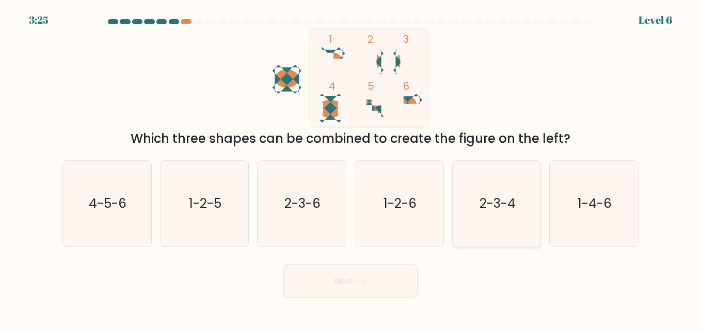
click at [487, 221] on icon "2-3-4" at bounding box center [497, 204] width 86 height 86
click at [351, 168] on input "e. 2-3-4" at bounding box center [350, 167] width 1 height 3
radio input "true"
click at [360, 284] on icon at bounding box center [360, 282] width 14 height 6
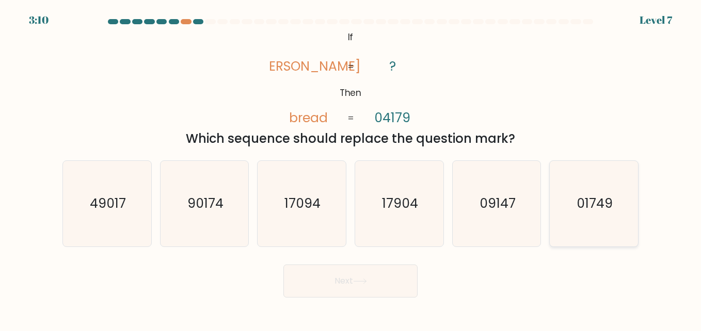
click at [589, 217] on icon "01749" at bounding box center [594, 204] width 86 height 86
click at [351, 168] on input "f. 01749" at bounding box center [350, 167] width 1 height 3
radio input "true"
click at [357, 288] on button "Next" at bounding box center [350, 281] width 134 height 33
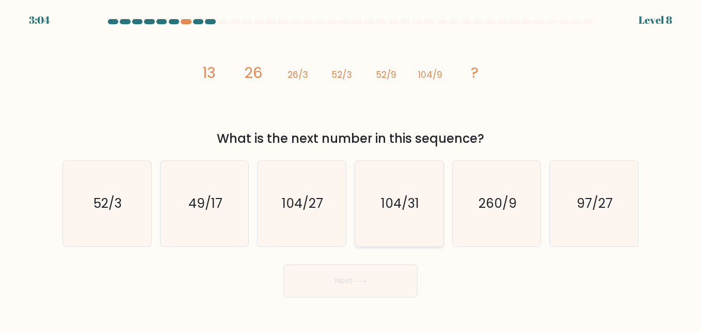
click at [379, 219] on icon "104/31" at bounding box center [399, 204] width 86 height 86
click at [351, 168] on input "d. 104/31" at bounding box center [350, 167] width 1 height 3
radio input "true"
click at [311, 192] on icon "104/27" at bounding box center [302, 204] width 86 height 86
click at [350, 168] on input "c. 104/27" at bounding box center [350, 167] width 1 height 3
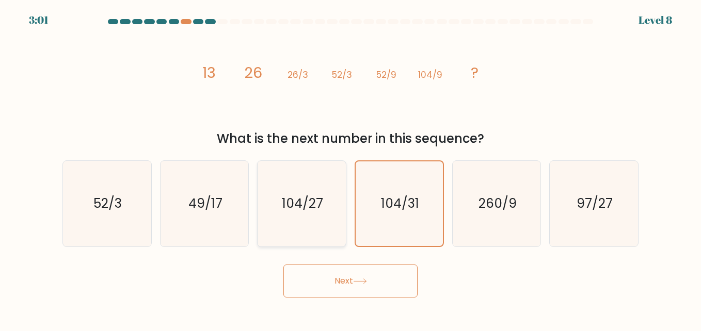
radio input "true"
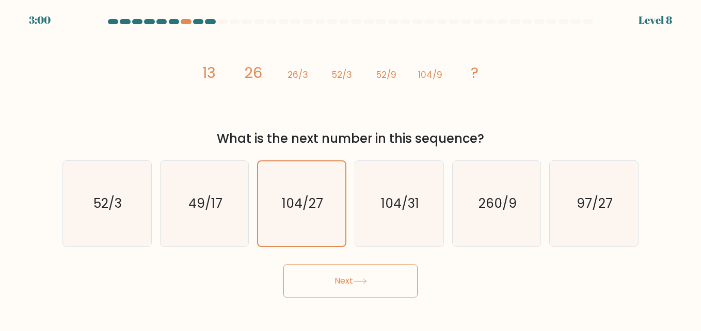
click at [333, 284] on button "Next" at bounding box center [350, 281] width 134 height 33
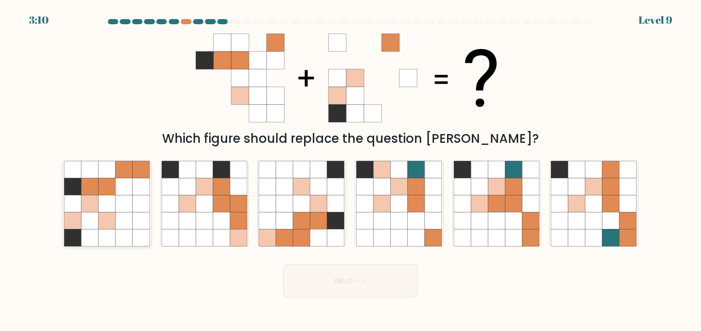
click at [125, 199] on icon at bounding box center [124, 203] width 17 height 17
click at [350, 168] on input "a." at bounding box center [350, 167] width 1 height 3
radio input "true"
click at [381, 292] on button "Next" at bounding box center [350, 281] width 134 height 33
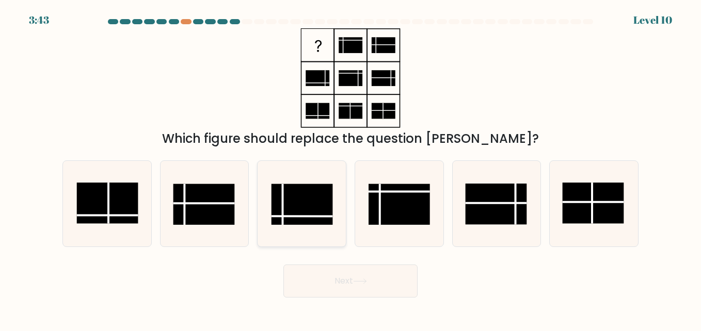
click at [301, 208] on rect at bounding box center [301, 204] width 61 height 41
click at [350, 168] on input "c." at bounding box center [350, 167] width 1 height 3
radio input "true"
click at [347, 285] on button "Next" at bounding box center [350, 281] width 134 height 33
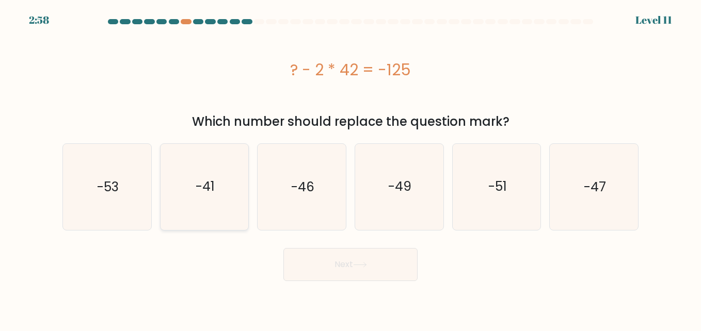
click at [188, 203] on icon "-41" at bounding box center [204, 187] width 86 height 86
click at [350, 168] on input "b. -41" at bounding box center [350, 167] width 1 height 3
radio input "true"
click at [386, 272] on button "Next" at bounding box center [350, 264] width 134 height 33
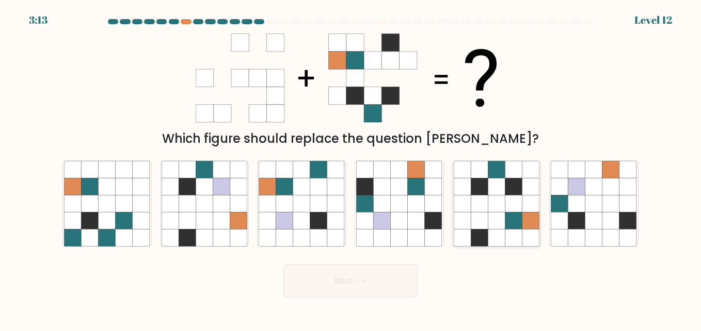
click at [529, 190] on icon at bounding box center [530, 186] width 17 height 17
click at [351, 168] on input "e." at bounding box center [350, 167] width 1 height 3
radio input "true"
click at [342, 280] on button "Next" at bounding box center [350, 281] width 134 height 33
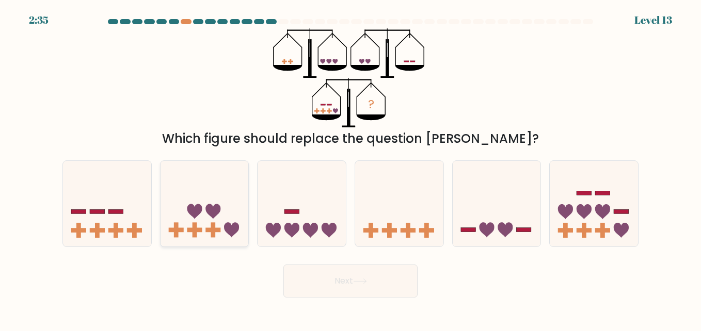
click at [186, 238] on icon at bounding box center [204, 203] width 88 height 73
click at [350, 168] on input "b." at bounding box center [350, 167] width 1 height 3
radio input "true"
click at [361, 286] on button "Next" at bounding box center [350, 281] width 134 height 33
click at [313, 195] on icon at bounding box center [301, 203] width 88 height 73
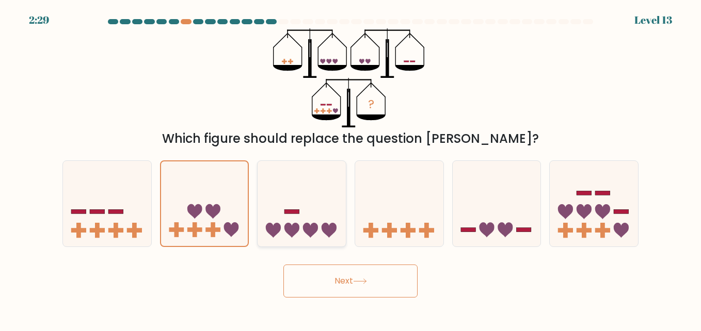
click at [350, 168] on input "c." at bounding box center [350, 167] width 1 height 3
radio input "true"
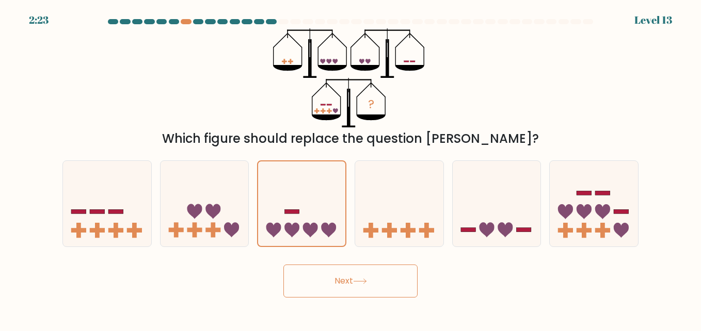
click at [351, 279] on button "Next" at bounding box center [350, 281] width 134 height 33
click at [441, 169] on icon at bounding box center [399, 203] width 88 height 73
click at [351, 168] on input "d." at bounding box center [350, 167] width 1 height 3
radio input "true"
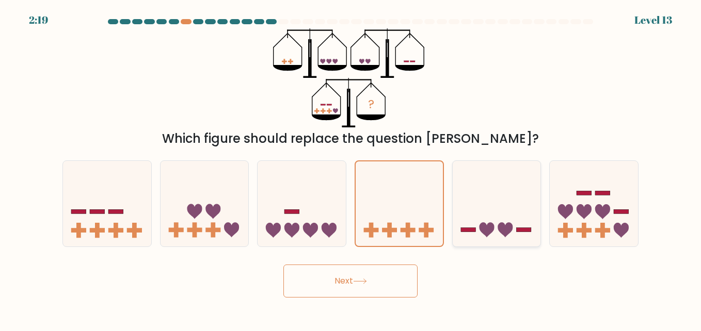
click at [522, 192] on icon at bounding box center [497, 203] width 88 height 73
click at [351, 168] on input "e." at bounding box center [350, 167] width 1 height 3
radio input "true"
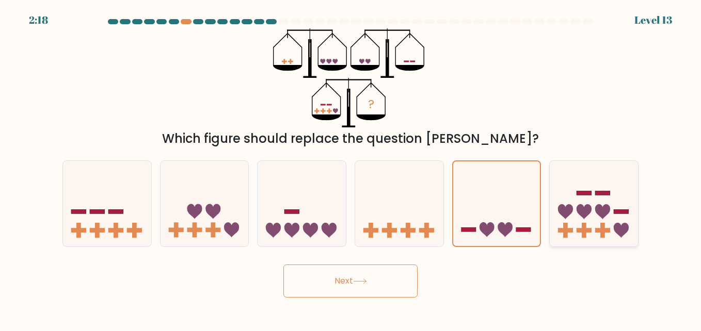
click at [568, 206] on icon at bounding box center [565, 211] width 15 height 15
click at [351, 168] on input "f." at bounding box center [350, 167] width 1 height 3
radio input "true"
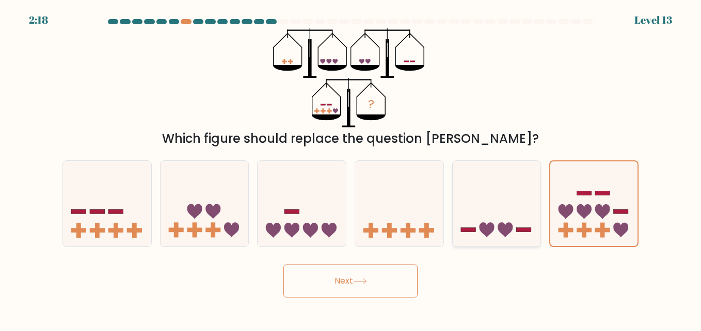
click at [495, 218] on icon at bounding box center [497, 203] width 88 height 73
click at [351, 168] on input "e." at bounding box center [350, 167] width 1 height 3
radio input "true"
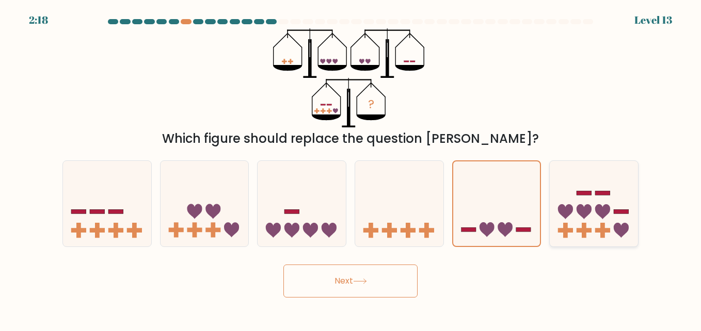
click at [586, 216] on icon at bounding box center [583, 211] width 15 height 15
click at [351, 168] on input "f." at bounding box center [350, 167] width 1 height 3
radio input "true"
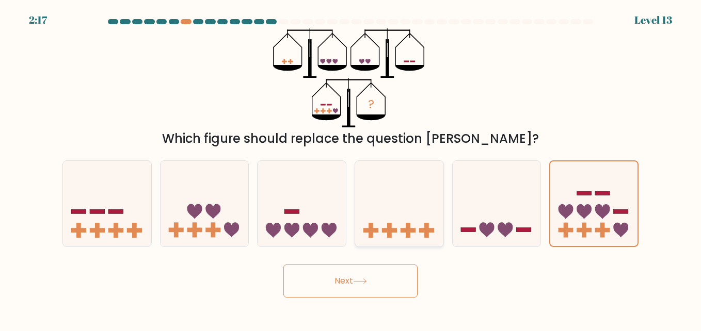
click at [362, 211] on icon at bounding box center [399, 203] width 88 height 73
click at [351, 168] on input "d." at bounding box center [350, 167] width 1 height 3
radio input "true"
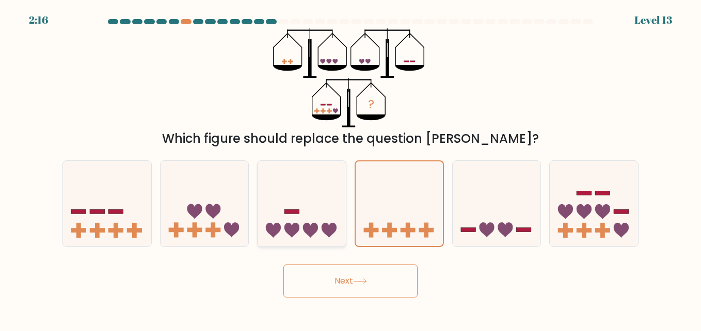
click at [316, 216] on icon at bounding box center [301, 203] width 88 height 73
click at [350, 168] on input "c." at bounding box center [350, 167] width 1 height 3
radio input "true"
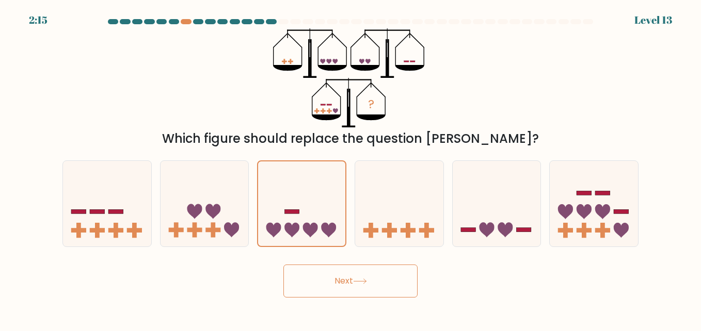
click at [348, 282] on button "Next" at bounding box center [350, 281] width 134 height 33
click at [475, 240] on icon at bounding box center [497, 203] width 88 height 73
click at [351, 168] on input "e." at bounding box center [350, 167] width 1 height 3
radio input "true"
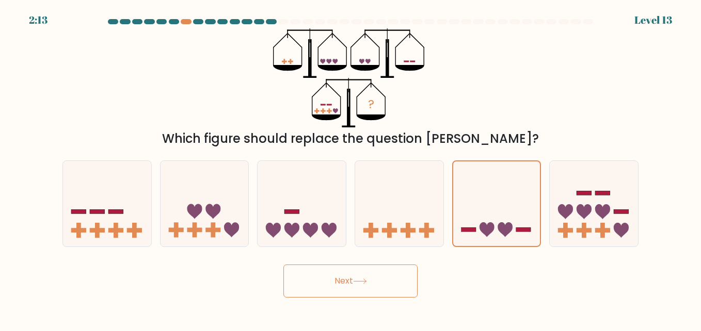
click at [341, 283] on button "Next" at bounding box center [350, 281] width 134 height 33
click at [558, 213] on icon at bounding box center [594, 203] width 88 height 73
click at [351, 168] on input "f." at bounding box center [350, 167] width 1 height 3
radio input "true"
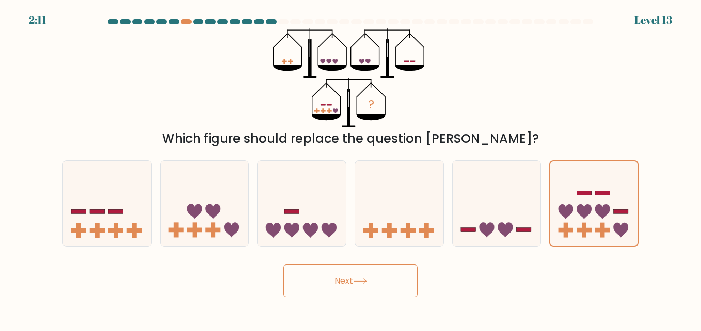
click at [357, 278] on button "Next" at bounding box center [350, 281] width 134 height 33
click at [104, 171] on icon at bounding box center [107, 203] width 88 height 73
click at [350, 168] on input "a." at bounding box center [350, 167] width 1 height 3
radio input "true"
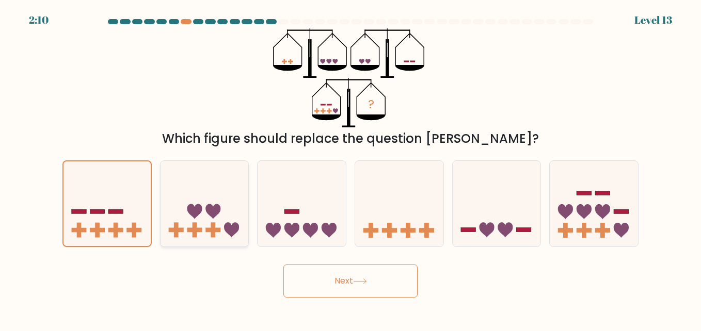
click at [192, 198] on icon at bounding box center [204, 203] width 88 height 73
click at [350, 168] on input "b." at bounding box center [350, 167] width 1 height 3
radio input "true"
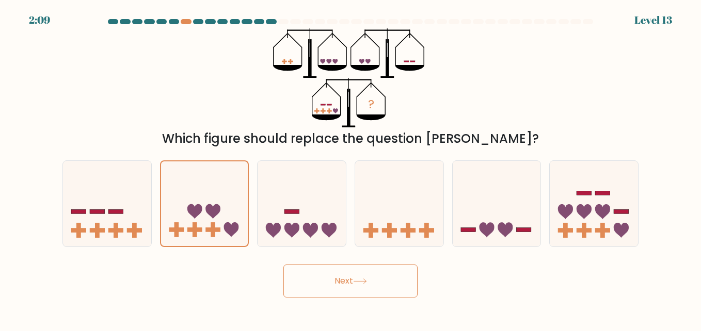
click at [347, 282] on button "Next" at bounding box center [350, 281] width 134 height 33
click at [406, 185] on icon at bounding box center [399, 203] width 88 height 73
click at [351, 168] on input "d." at bounding box center [350, 167] width 1 height 3
radio input "true"
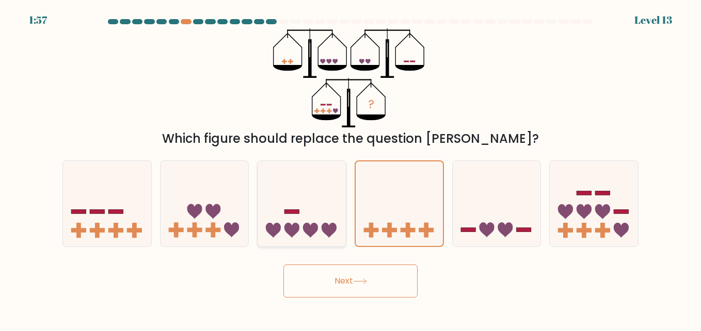
click at [289, 222] on icon at bounding box center [301, 203] width 88 height 73
click at [350, 168] on input "c." at bounding box center [350, 167] width 1 height 3
radio input "true"
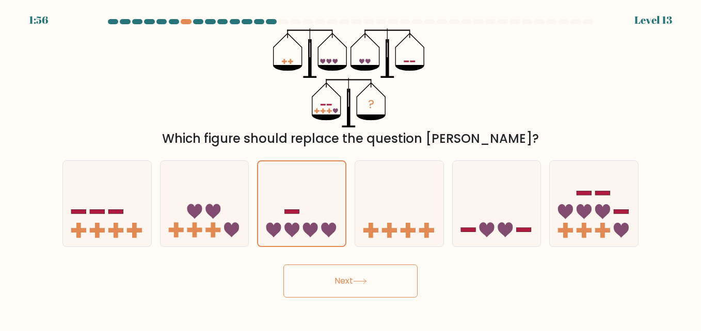
click at [345, 276] on button "Next" at bounding box center [350, 281] width 134 height 33
click at [394, 216] on icon at bounding box center [399, 203] width 88 height 73
click at [351, 168] on input "d." at bounding box center [350, 167] width 1 height 3
radio input "true"
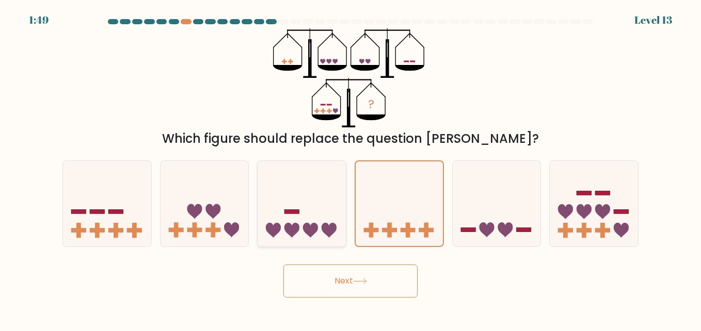
click at [302, 183] on icon at bounding box center [301, 203] width 88 height 73
click at [350, 168] on input "c." at bounding box center [350, 167] width 1 height 3
radio input "true"
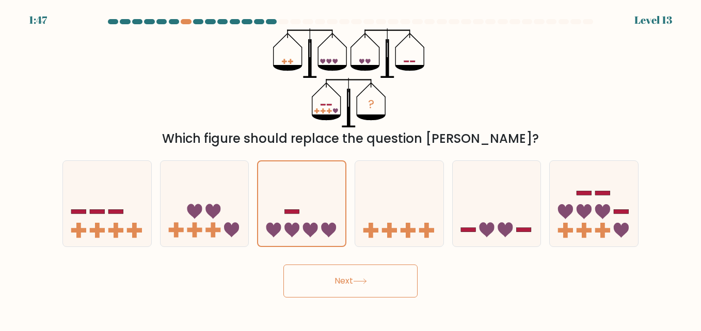
click at [401, 286] on button "Next" at bounding box center [350, 281] width 134 height 33
click at [358, 283] on icon at bounding box center [360, 282] width 14 height 6
click at [413, 196] on icon at bounding box center [399, 203] width 88 height 73
click at [351, 168] on input "d." at bounding box center [350, 167] width 1 height 3
radio input "true"
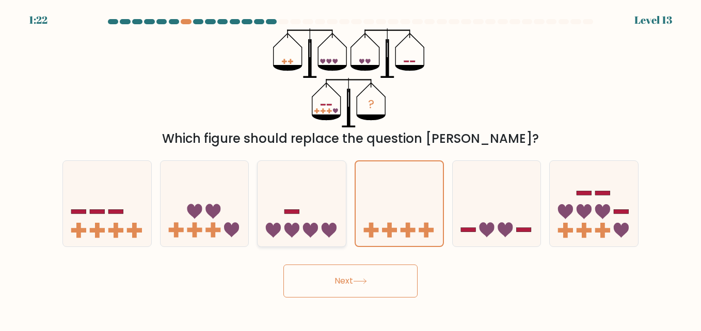
click at [299, 200] on icon at bounding box center [301, 203] width 88 height 73
click at [350, 168] on input "c." at bounding box center [350, 167] width 1 height 3
radio input "true"
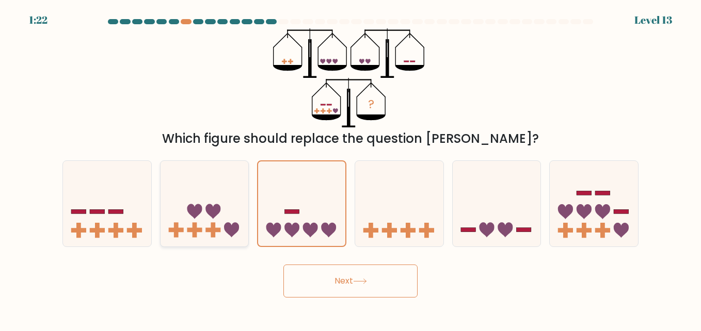
click at [223, 206] on icon at bounding box center [204, 203] width 88 height 73
click at [350, 168] on input "b." at bounding box center [350, 167] width 1 height 3
radio input "true"
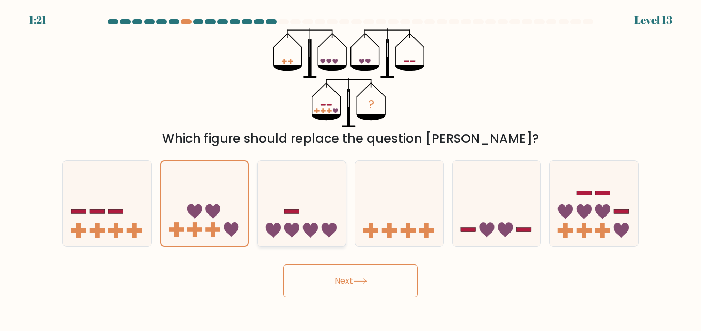
click at [286, 213] on rect at bounding box center [291, 211] width 15 height 4
click at [350, 168] on input "c." at bounding box center [350, 167] width 1 height 3
radio input "true"
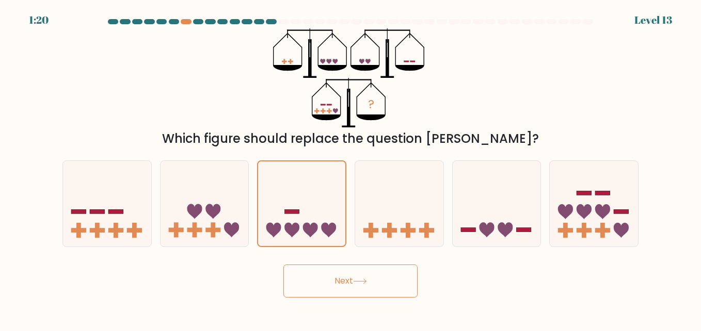
click at [356, 282] on icon at bounding box center [360, 282] width 14 height 6
click at [380, 94] on icon "?" at bounding box center [350, 78] width 155 height 100
click at [399, 220] on icon at bounding box center [399, 203] width 88 height 73
click at [351, 168] on input "d." at bounding box center [350, 167] width 1 height 3
radio input "true"
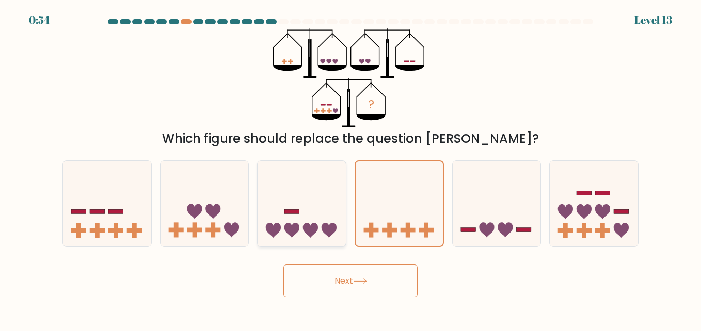
click at [275, 236] on icon at bounding box center [301, 203] width 88 height 73
click at [350, 168] on input "c." at bounding box center [350, 167] width 1 height 3
radio input "true"
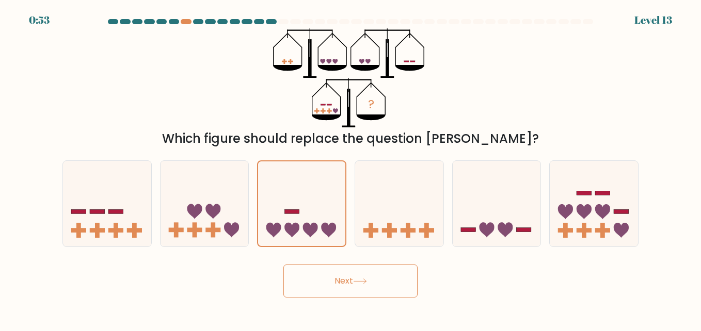
click at [349, 278] on button "Next" at bounding box center [350, 281] width 134 height 33
click at [117, 209] on icon at bounding box center [107, 203] width 88 height 73
click at [350, 168] on input "a." at bounding box center [350, 167] width 1 height 3
radio input "true"
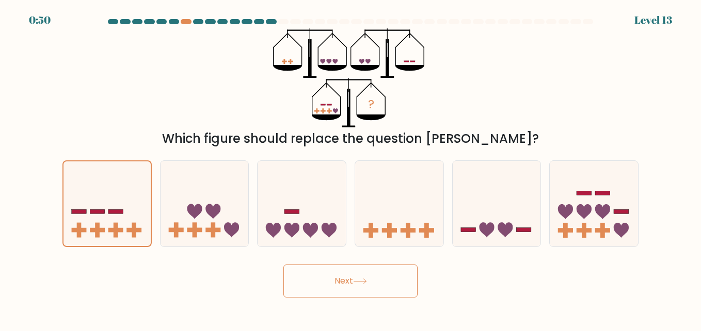
click at [339, 291] on button "Next" at bounding box center [350, 281] width 134 height 33
click at [222, 220] on icon at bounding box center [204, 203] width 88 height 73
click at [350, 168] on input "b." at bounding box center [350, 167] width 1 height 3
radio input "true"
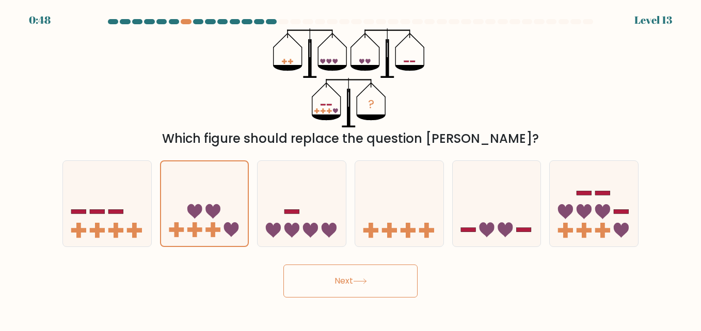
click at [373, 281] on button "Next" at bounding box center [350, 281] width 134 height 33
click at [316, 236] on icon at bounding box center [301, 203] width 88 height 73
click at [350, 168] on input "c." at bounding box center [350, 167] width 1 height 3
radio input "true"
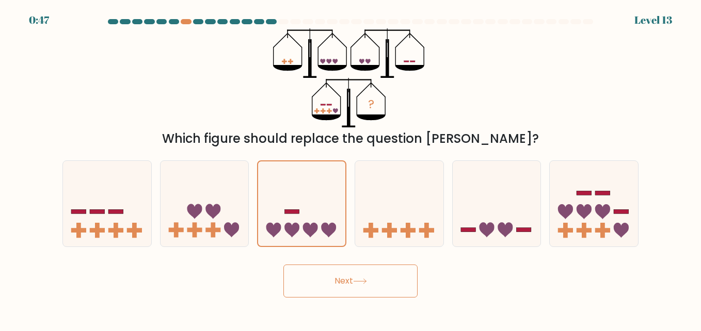
click at [359, 280] on icon at bounding box center [360, 282] width 14 height 6
click at [413, 193] on icon at bounding box center [399, 203] width 88 height 73
click at [351, 168] on input "d." at bounding box center [350, 167] width 1 height 3
radio input "true"
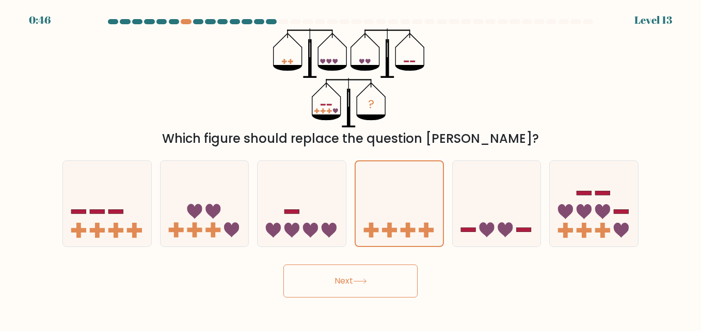
click at [372, 273] on button "Next" at bounding box center [350, 281] width 134 height 33
click at [516, 227] on icon at bounding box center [497, 203] width 88 height 73
click at [351, 168] on input "e." at bounding box center [350, 167] width 1 height 3
radio input "true"
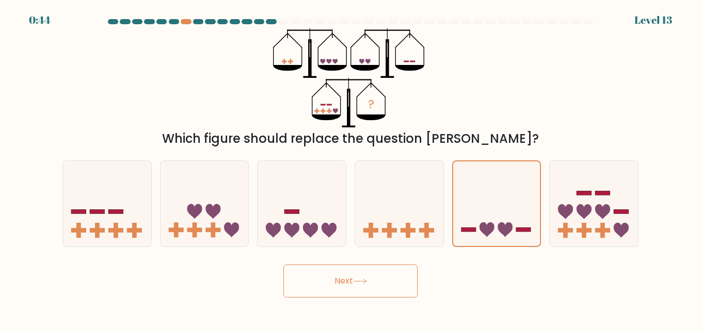
click at [333, 281] on button "Next" at bounding box center [350, 281] width 134 height 33
click at [594, 232] on icon at bounding box center [594, 203] width 88 height 73
click at [351, 168] on input "f." at bounding box center [350, 167] width 1 height 3
radio input "true"
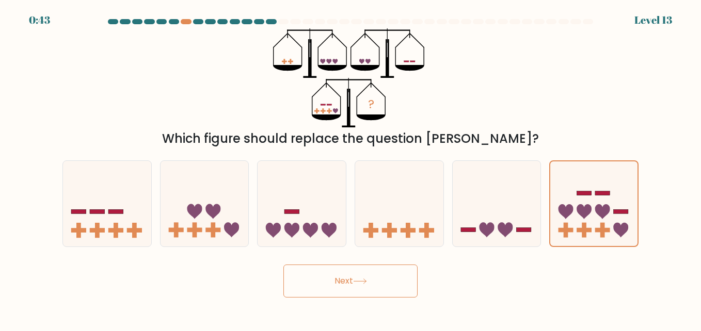
click at [346, 281] on button "Next" at bounding box center [350, 281] width 134 height 33
click at [646, 76] on form at bounding box center [350, 158] width 701 height 279
click at [392, 78] on icon at bounding box center [387, 77] width 13 height 2
click at [362, 107] on icon "?" at bounding box center [350, 78] width 155 height 100
click at [376, 106] on icon "?" at bounding box center [350, 78] width 155 height 100
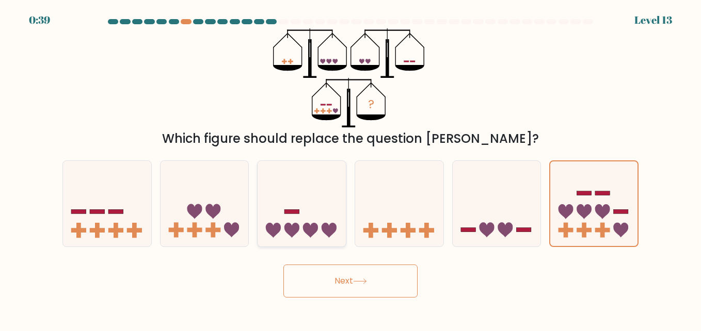
click at [335, 240] on icon at bounding box center [301, 203] width 88 height 73
click at [350, 168] on input "c." at bounding box center [350, 167] width 1 height 3
radio input "true"
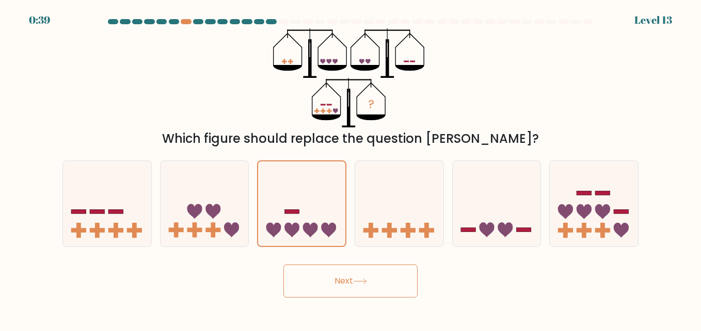
click at [363, 284] on icon at bounding box center [360, 282] width 14 height 6
click at [80, 227] on rect at bounding box center [78, 230] width 5 height 15
click at [350, 168] on input "a." at bounding box center [350, 167] width 1 height 3
radio input "true"
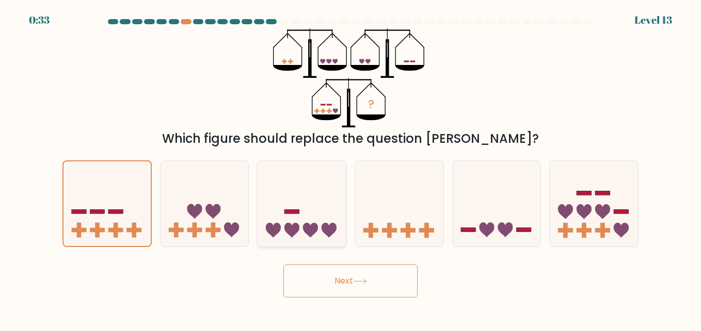
click at [301, 192] on icon at bounding box center [301, 203] width 88 height 73
click at [350, 168] on input "c." at bounding box center [350, 167] width 1 height 3
radio input "true"
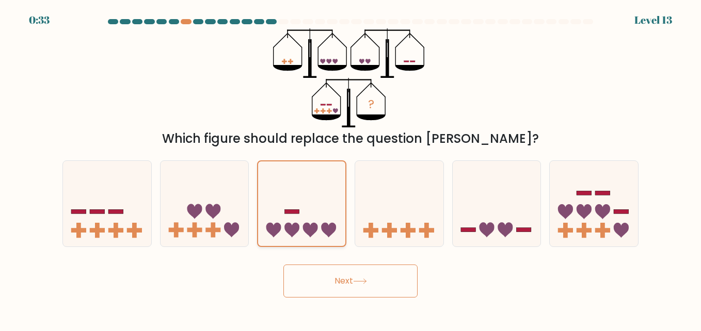
click at [301, 247] on div at bounding box center [301, 203] width 89 height 87
click at [350, 168] on input "c." at bounding box center [350, 167] width 1 height 3
click at [509, 278] on div "Next" at bounding box center [350, 279] width 588 height 38
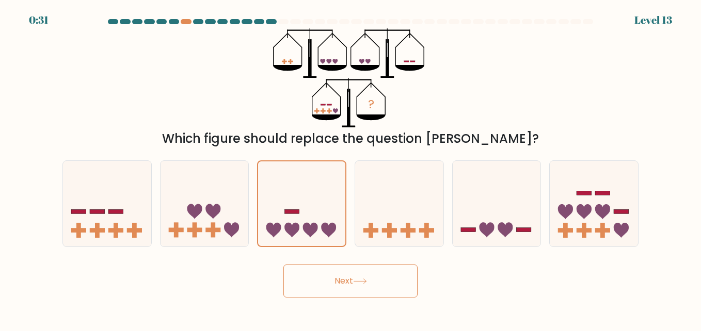
click at [350, 287] on button "Next" at bounding box center [350, 281] width 134 height 33
click at [486, 140] on div "Which figure should replace the question mark?" at bounding box center [350, 139] width 563 height 19
click at [506, 85] on div "? Which figure should replace the question mark?" at bounding box center [350, 88] width 588 height 120
click at [341, 111] on icon "?" at bounding box center [350, 78] width 155 height 100
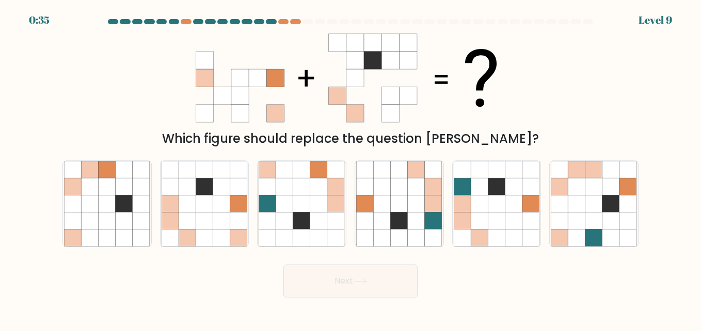
click at [154, 92] on div "Which figure should replace the question [PERSON_NAME]?" at bounding box center [350, 88] width 588 height 120
click at [197, 222] on icon at bounding box center [204, 221] width 17 height 17
click at [350, 168] on input "b." at bounding box center [350, 167] width 1 height 3
radio input "true"
click at [350, 279] on button "Next" at bounding box center [350, 281] width 134 height 33
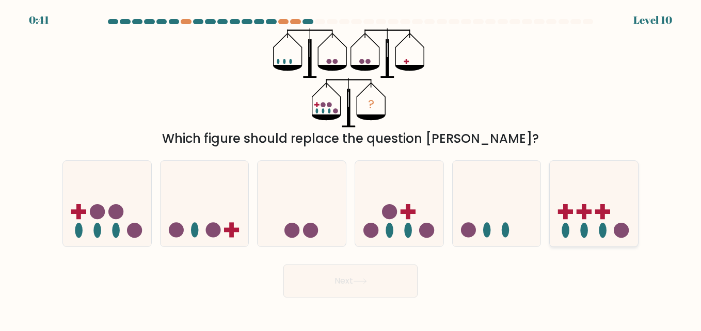
click at [604, 211] on rect at bounding box center [602, 211] width 15 height 5
click at [351, 168] on input "f." at bounding box center [350, 167] width 1 height 3
radio input "true"
click at [348, 280] on button "Next" at bounding box center [350, 281] width 134 height 33
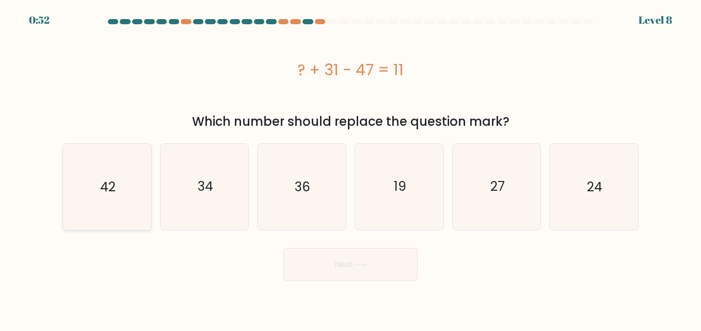
click at [143, 197] on icon "42" at bounding box center [107, 187] width 86 height 86
click at [350, 168] on input "a. 42" at bounding box center [350, 167] width 1 height 3
radio input "true"
click at [380, 267] on button "Next" at bounding box center [350, 264] width 134 height 33
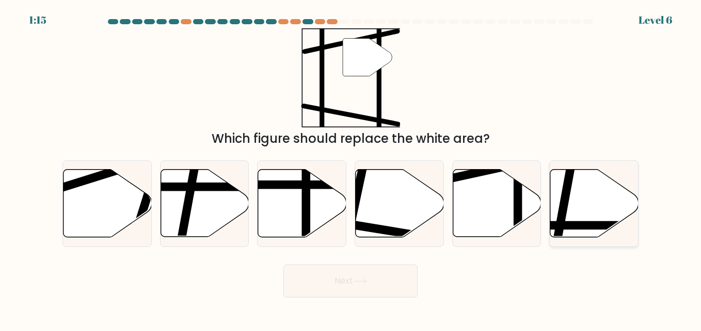
click at [590, 225] on line at bounding box center [620, 225] width 177 height 0
click at [351, 168] on input "f." at bounding box center [350, 167] width 1 height 3
radio input "true"
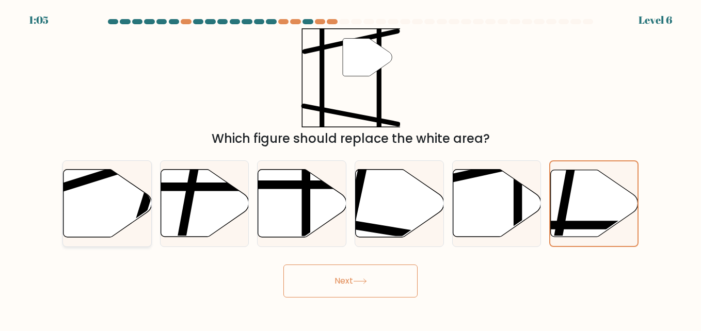
click at [117, 191] on icon at bounding box center [107, 204] width 88 height 68
click at [350, 168] on input "a." at bounding box center [350, 167] width 1 height 3
radio input "true"
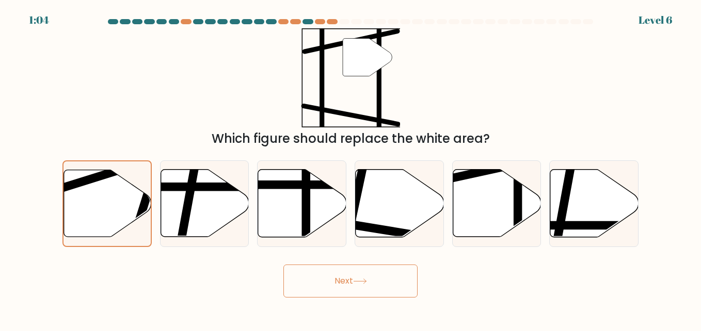
click at [333, 275] on button "Next" at bounding box center [350, 281] width 134 height 33
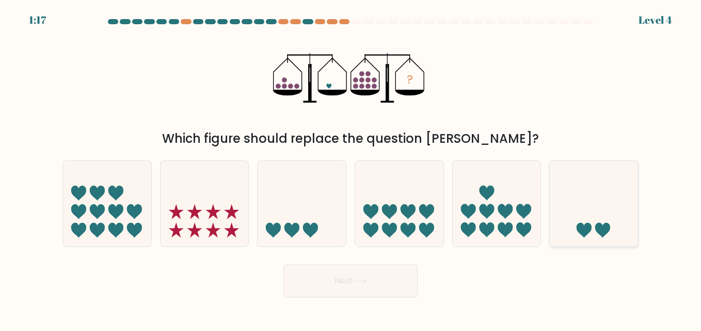
click at [589, 218] on icon at bounding box center [594, 203] width 88 height 73
click at [351, 168] on input "f." at bounding box center [350, 167] width 1 height 3
radio input "true"
click at [362, 275] on button "Next" at bounding box center [350, 281] width 134 height 33
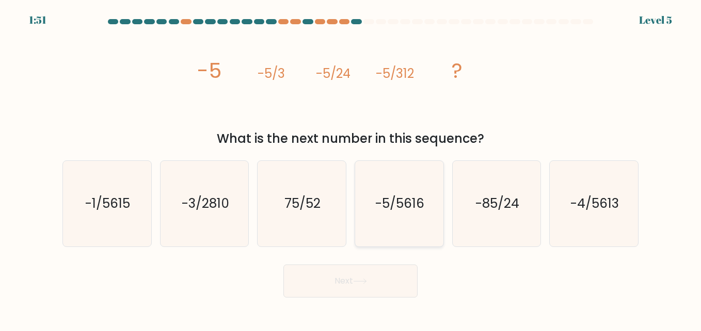
click at [409, 224] on icon "-5/5616" at bounding box center [399, 204] width 86 height 86
click at [351, 168] on input "d. -5/5616" at bounding box center [350, 167] width 1 height 3
radio input "true"
click at [366, 291] on button "Next" at bounding box center [350, 281] width 134 height 33
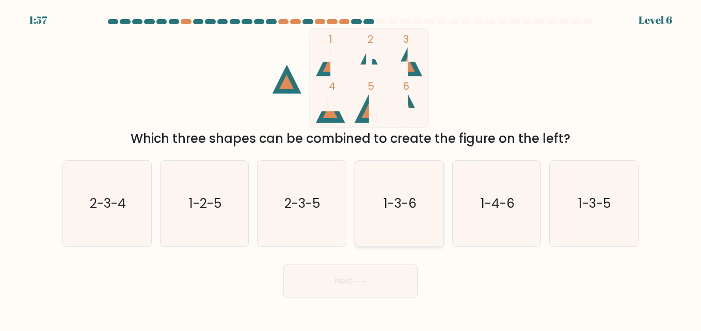
click at [398, 203] on text "1-3-6" at bounding box center [399, 204] width 33 height 18
click at [351, 168] on input "d. 1-3-6" at bounding box center [350, 167] width 1 height 3
radio input "true"
click at [363, 281] on icon at bounding box center [360, 282] width 14 height 6
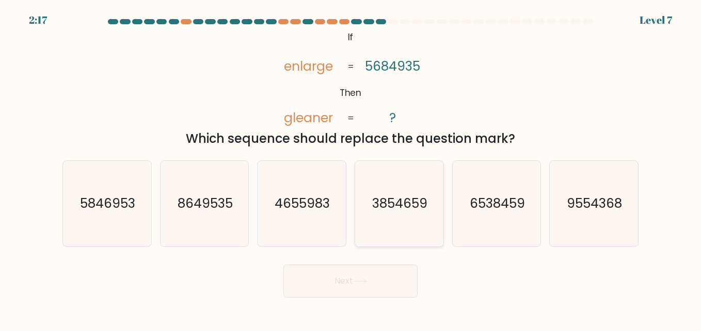
click at [413, 208] on text "3854659" at bounding box center [399, 204] width 55 height 18
click at [351, 168] on input "d. 3854659" at bounding box center [350, 167] width 1 height 3
radio input "true"
click at [343, 288] on button "Next" at bounding box center [350, 281] width 134 height 33
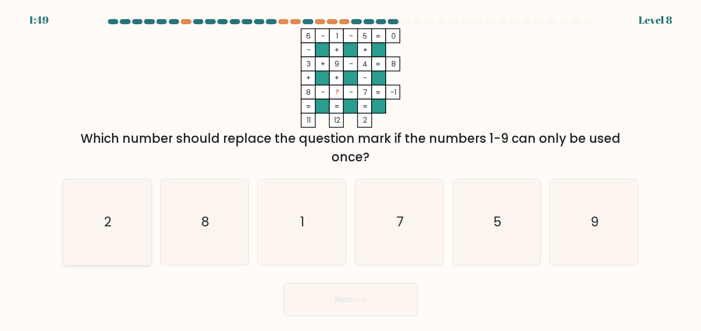
click at [90, 228] on icon "2" at bounding box center [107, 223] width 86 height 86
click at [350, 168] on input "a. 2" at bounding box center [350, 167] width 1 height 3
radio input "true"
click at [367, 299] on icon at bounding box center [360, 300] width 14 height 6
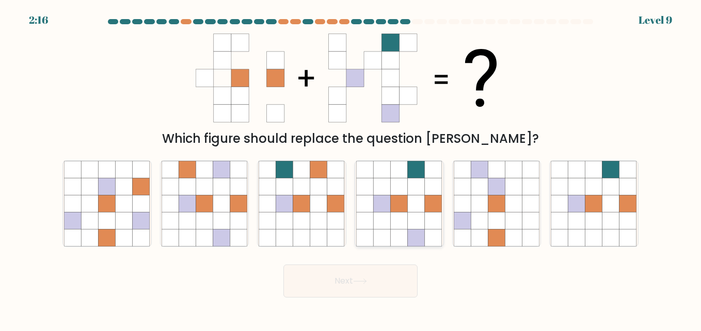
click at [368, 219] on icon at bounding box center [364, 221] width 17 height 17
click at [351, 168] on input "d." at bounding box center [350, 167] width 1 height 3
radio input "true"
click at [361, 283] on icon at bounding box center [360, 282] width 14 height 6
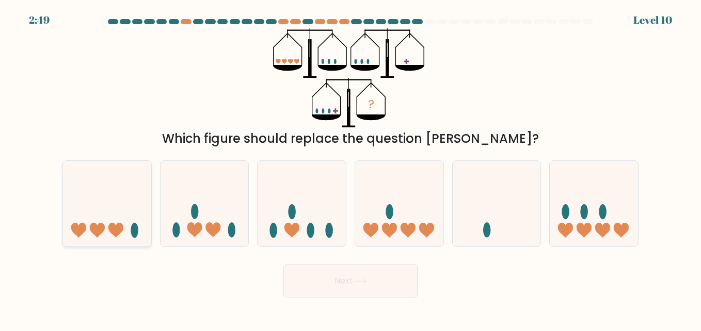
click at [103, 233] on icon at bounding box center [107, 203] width 88 height 73
click at [350, 168] on input "a." at bounding box center [350, 167] width 1 height 3
radio input "true"
click at [357, 283] on icon at bounding box center [360, 282] width 14 height 6
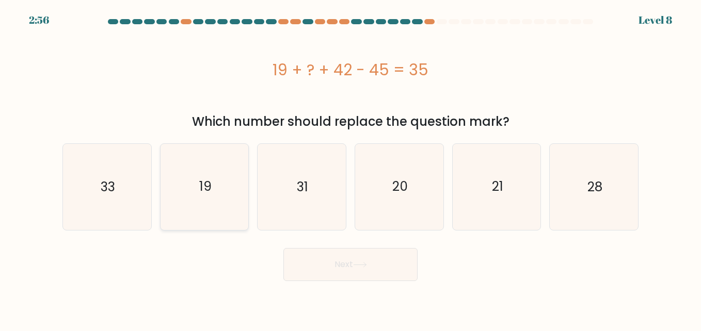
click at [185, 175] on icon "19" at bounding box center [204, 187] width 86 height 86
click at [350, 168] on input "b. 19" at bounding box center [350, 167] width 1 height 3
radio input "true"
click at [352, 265] on button "Next" at bounding box center [350, 264] width 134 height 33
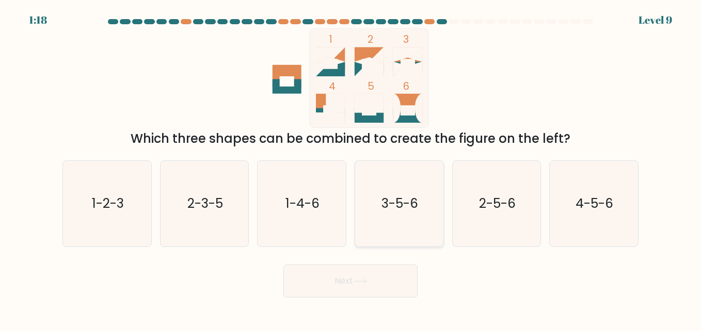
click at [390, 206] on text "3-5-6" at bounding box center [399, 204] width 37 height 18
click at [351, 168] on input "d. 3-5-6" at bounding box center [350, 167] width 1 height 3
radio input "true"
click at [350, 277] on button "Next" at bounding box center [350, 281] width 134 height 33
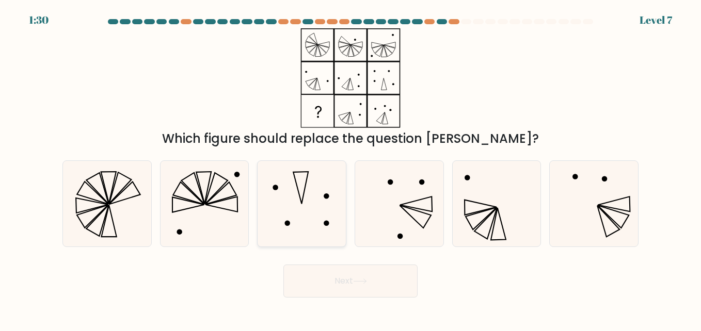
click at [315, 198] on icon at bounding box center [302, 204] width 86 height 86
click at [350, 168] on input "c." at bounding box center [350, 167] width 1 height 3
radio input "true"
click at [320, 281] on button "Next" at bounding box center [350, 281] width 134 height 33
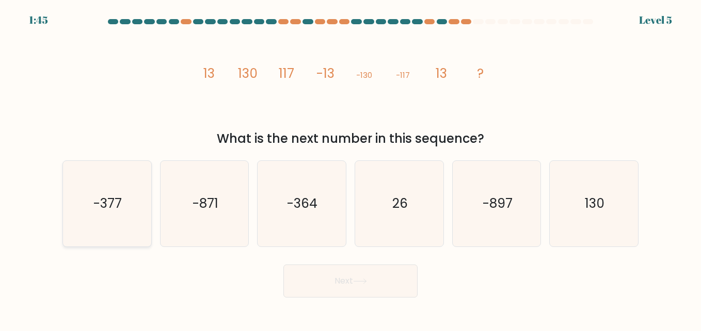
click at [76, 225] on icon "-377" at bounding box center [107, 204] width 86 height 86
click at [350, 168] on input "a. -377" at bounding box center [350, 167] width 1 height 3
radio input "true"
drag, startPoint x: 297, startPoint y: 274, endPoint x: 291, endPoint y: 268, distance: 8.4
click at [298, 274] on button "Next" at bounding box center [350, 281] width 134 height 33
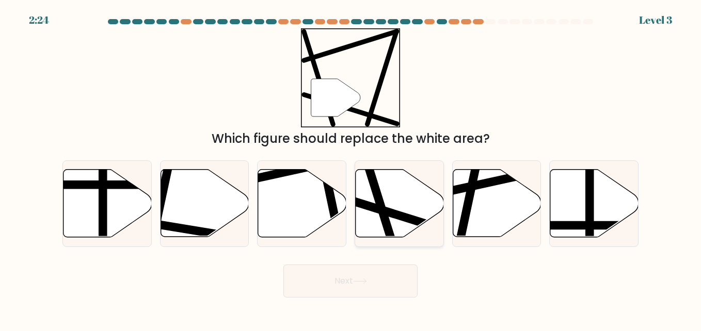
click at [396, 203] on icon at bounding box center [400, 204] width 88 height 68
click at [351, 168] on input "d." at bounding box center [350, 167] width 1 height 3
radio input "true"
click at [354, 292] on button "Next" at bounding box center [350, 281] width 134 height 33
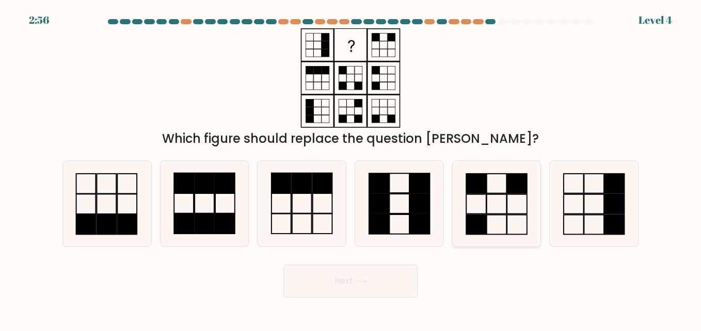
click at [506, 221] on rect at bounding box center [497, 225] width 20 height 20
click at [351, 168] on input "e." at bounding box center [350, 167] width 1 height 3
radio input "true"
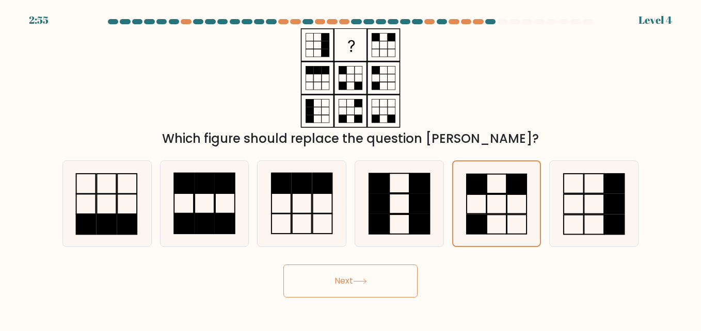
click at [350, 272] on button "Next" at bounding box center [350, 281] width 134 height 33
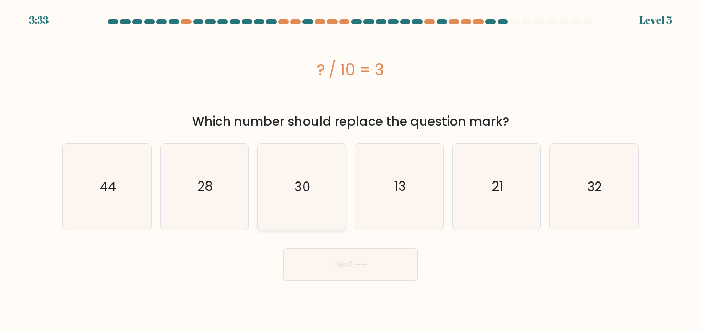
click at [323, 197] on icon "30" at bounding box center [302, 187] width 86 height 86
click at [350, 168] on input "c. 30" at bounding box center [350, 167] width 1 height 3
radio input "true"
click at [345, 264] on button "Next" at bounding box center [350, 264] width 134 height 33
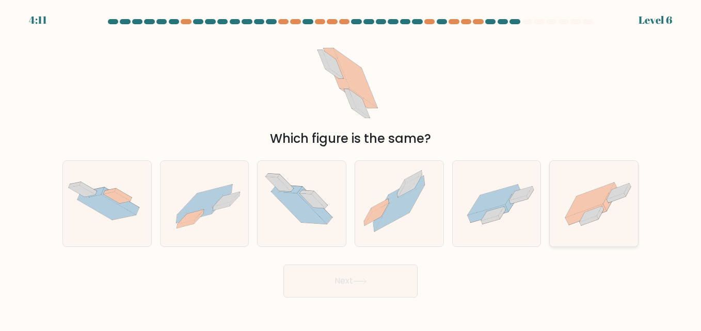
click at [584, 192] on icon at bounding box center [594, 204] width 88 height 66
click at [351, 168] on input "f." at bounding box center [350, 167] width 1 height 3
radio input "true"
click at [352, 291] on button "Next" at bounding box center [350, 281] width 134 height 33
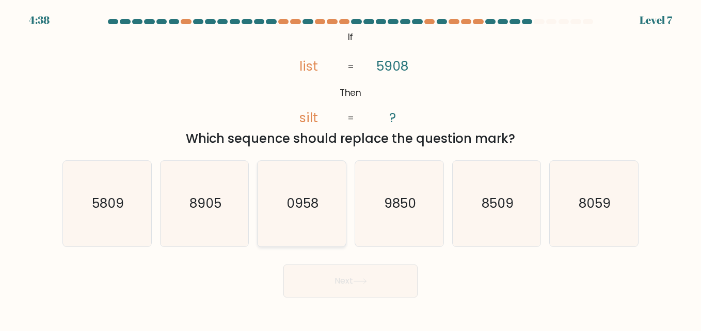
click at [301, 217] on icon "0958" at bounding box center [302, 204] width 86 height 86
click at [350, 168] on input "c. 0958" at bounding box center [350, 167] width 1 height 3
radio input "true"
click at [374, 277] on button "Next" at bounding box center [350, 281] width 134 height 33
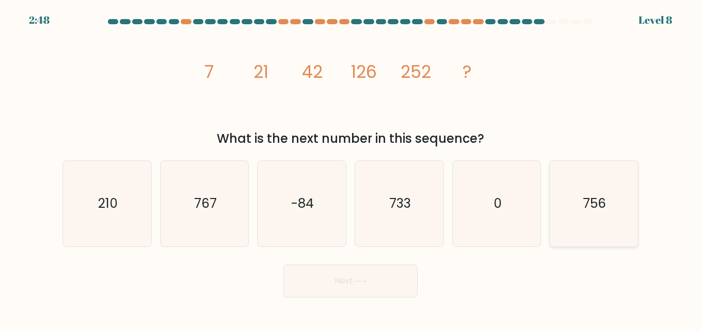
click at [581, 212] on icon "756" at bounding box center [594, 204] width 86 height 86
click at [351, 168] on input "f. 756" at bounding box center [350, 167] width 1 height 3
radio input "true"
click at [349, 275] on button "Next" at bounding box center [350, 281] width 134 height 33
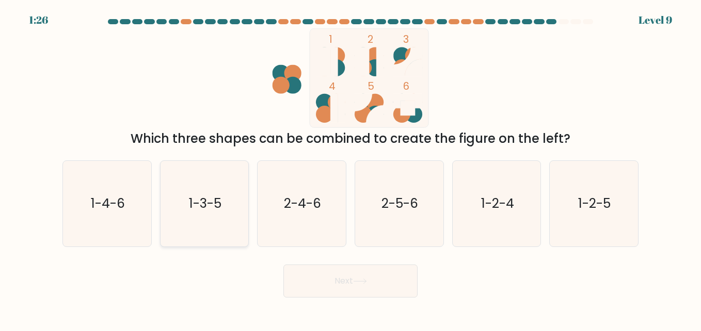
click at [217, 214] on icon "1-3-5" at bounding box center [204, 204] width 86 height 86
click at [350, 168] on input "b. 1-3-5" at bounding box center [350, 167] width 1 height 3
radio input "true"
click at [311, 276] on button "Next" at bounding box center [350, 281] width 134 height 33
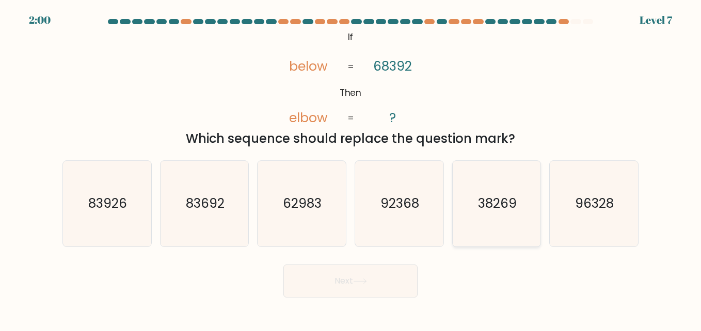
click at [508, 204] on text "38269" at bounding box center [497, 204] width 39 height 18
click at [351, 168] on input "e. 38269" at bounding box center [350, 167] width 1 height 3
radio input "true"
click at [335, 284] on button "Next" at bounding box center [350, 281] width 134 height 33
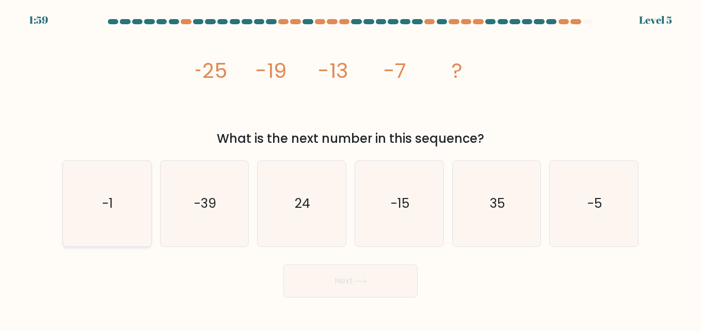
click at [104, 205] on text "-1" at bounding box center [107, 204] width 11 height 18
click at [350, 168] on input "a. -1" at bounding box center [350, 167] width 1 height 3
radio input "true"
click at [313, 277] on button "Next" at bounding box center [350, 281] width 134 height 33
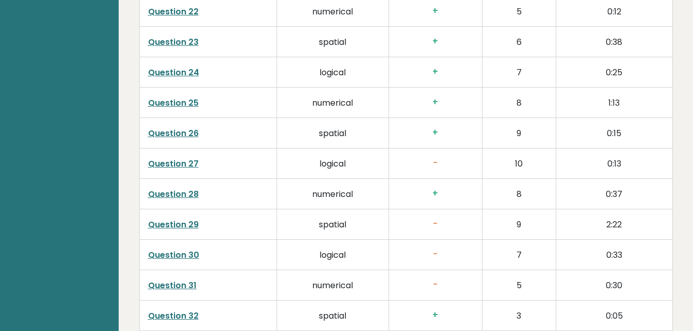
scroll to position [2734, 0]
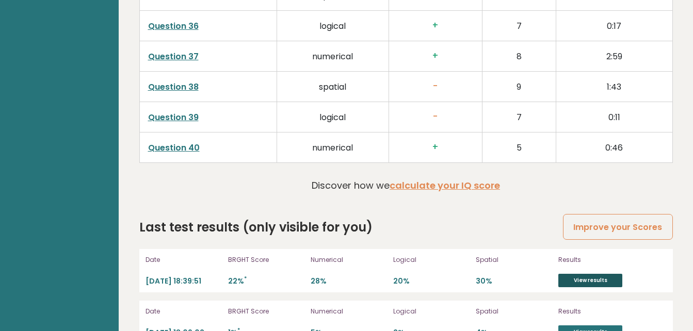
click at [580, 274] on link "View results" at bounding box center [590, 280] width 64 height 13
